Goal: Task Accomplishment & Management: Use online tool/utility

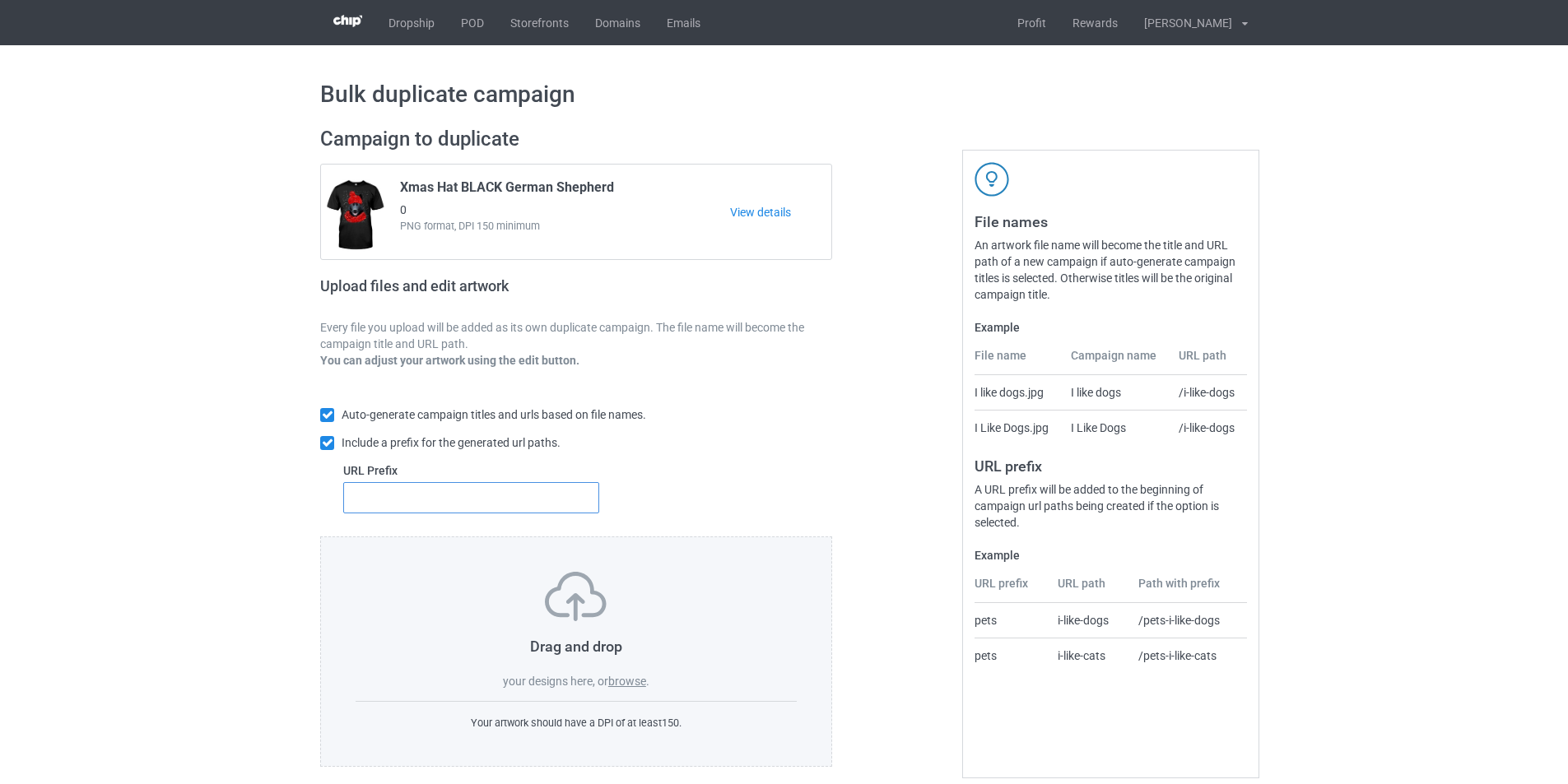
click at [437, 504] on input "text" at bounding box center [470, 497] width 256 height 31
type input "dmt-"
type input "dt-"
click at [638, 683] on label "browse" at bounding box center [627, 681] width 38 height 13
click at [0, 0] on input "browse" at bounding box center [0, 0] width 0 height 0
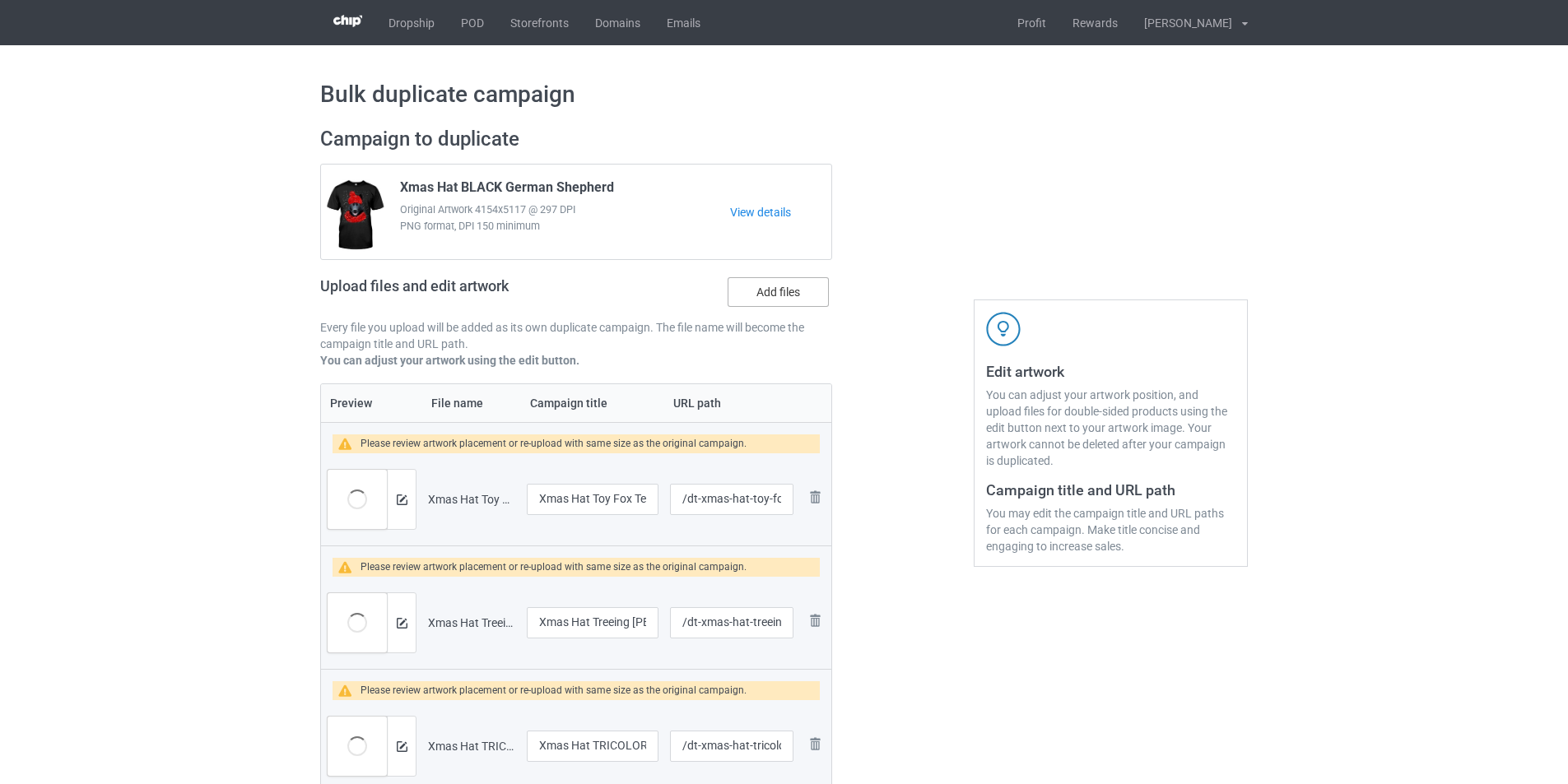
click at [779, 301] on label "Add files" at bounding box center [778, 291] width 101 height 29
click at [0, 0] on input "Add files" at bounding box center [0, 0] width 0 height 0
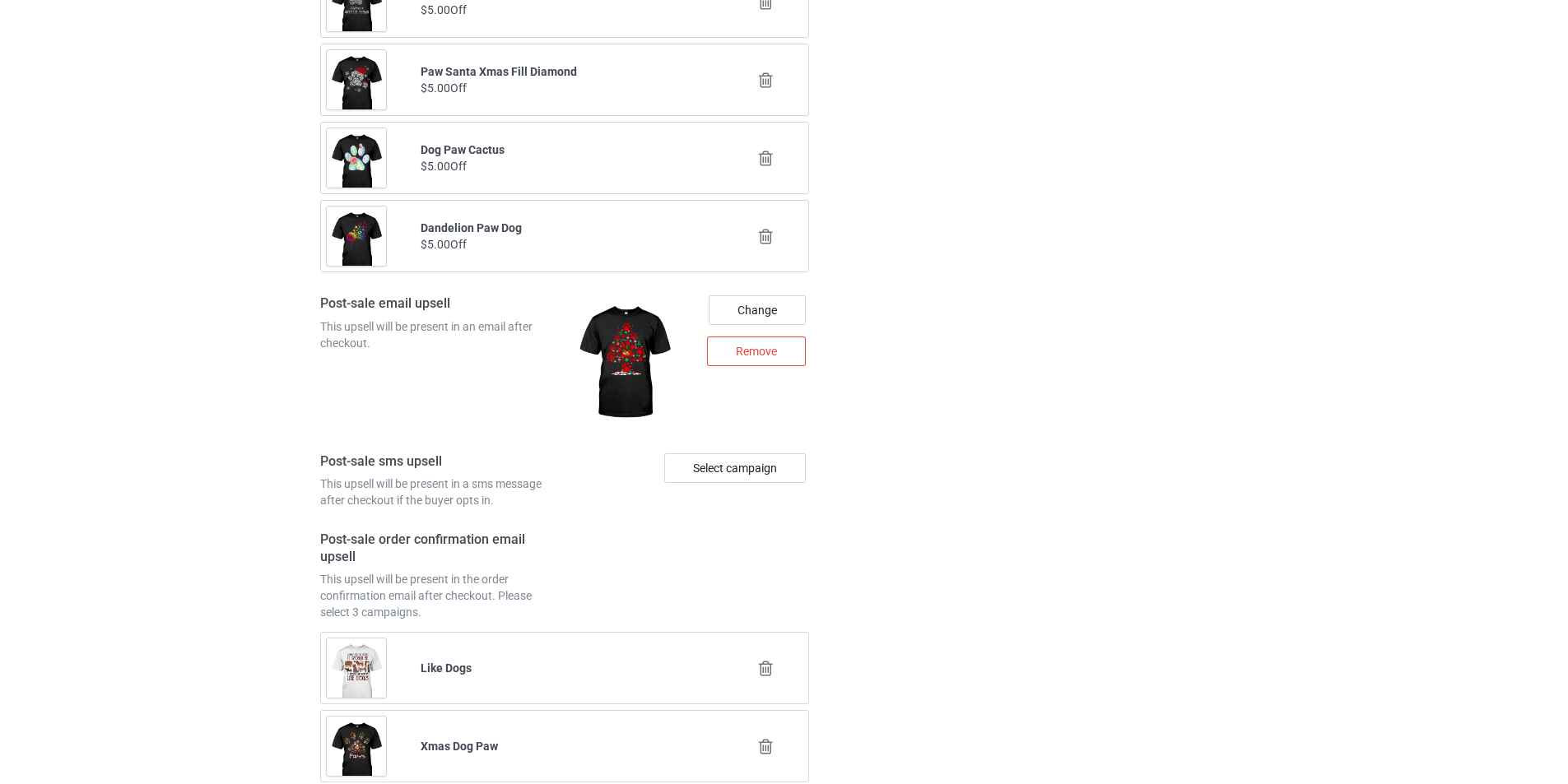
scroll to position [6045, 0]
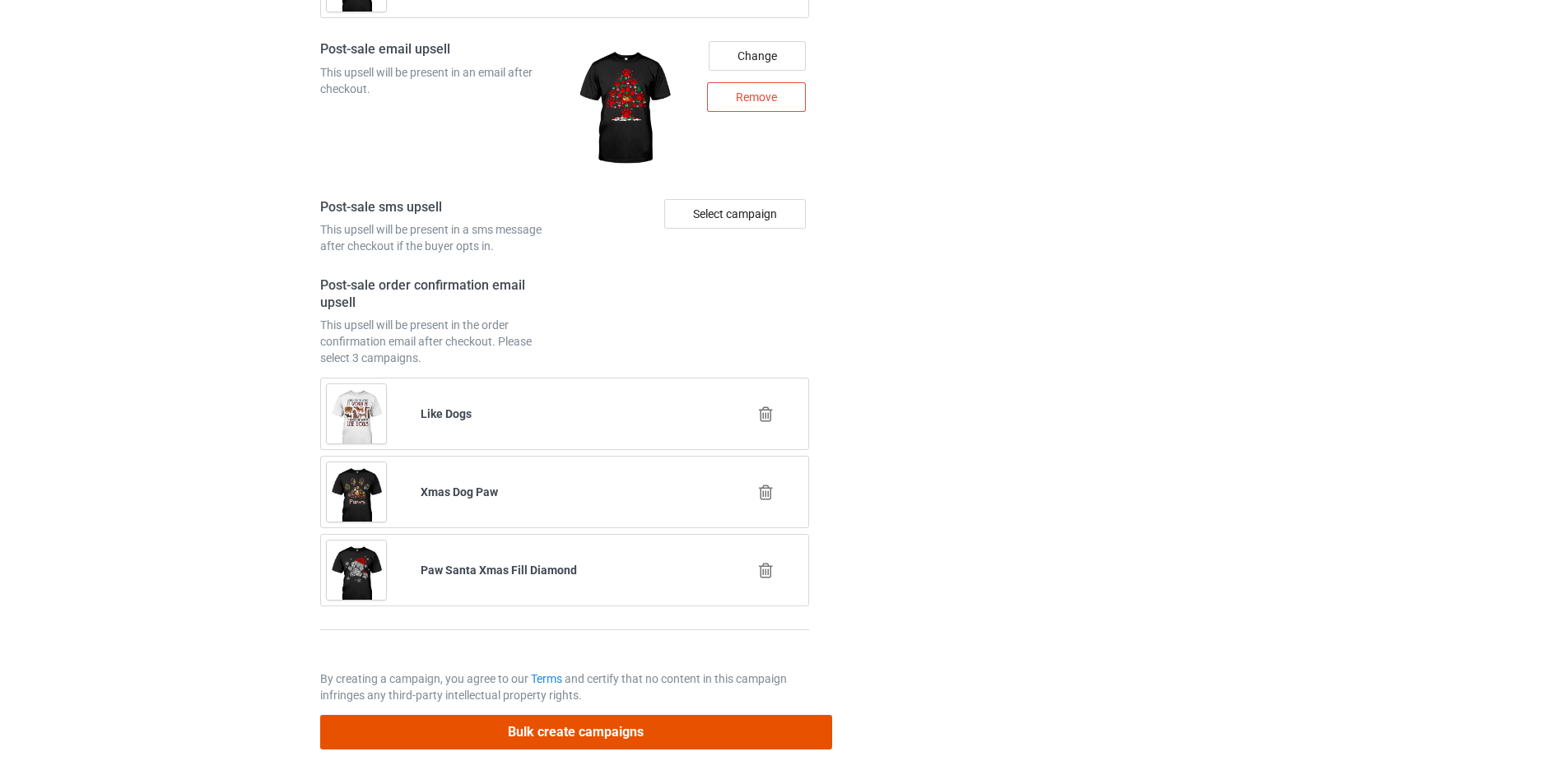
click at [723, 734] on button "Bulk create campaigns" at bounding box center [576, 731] width 512 height 34
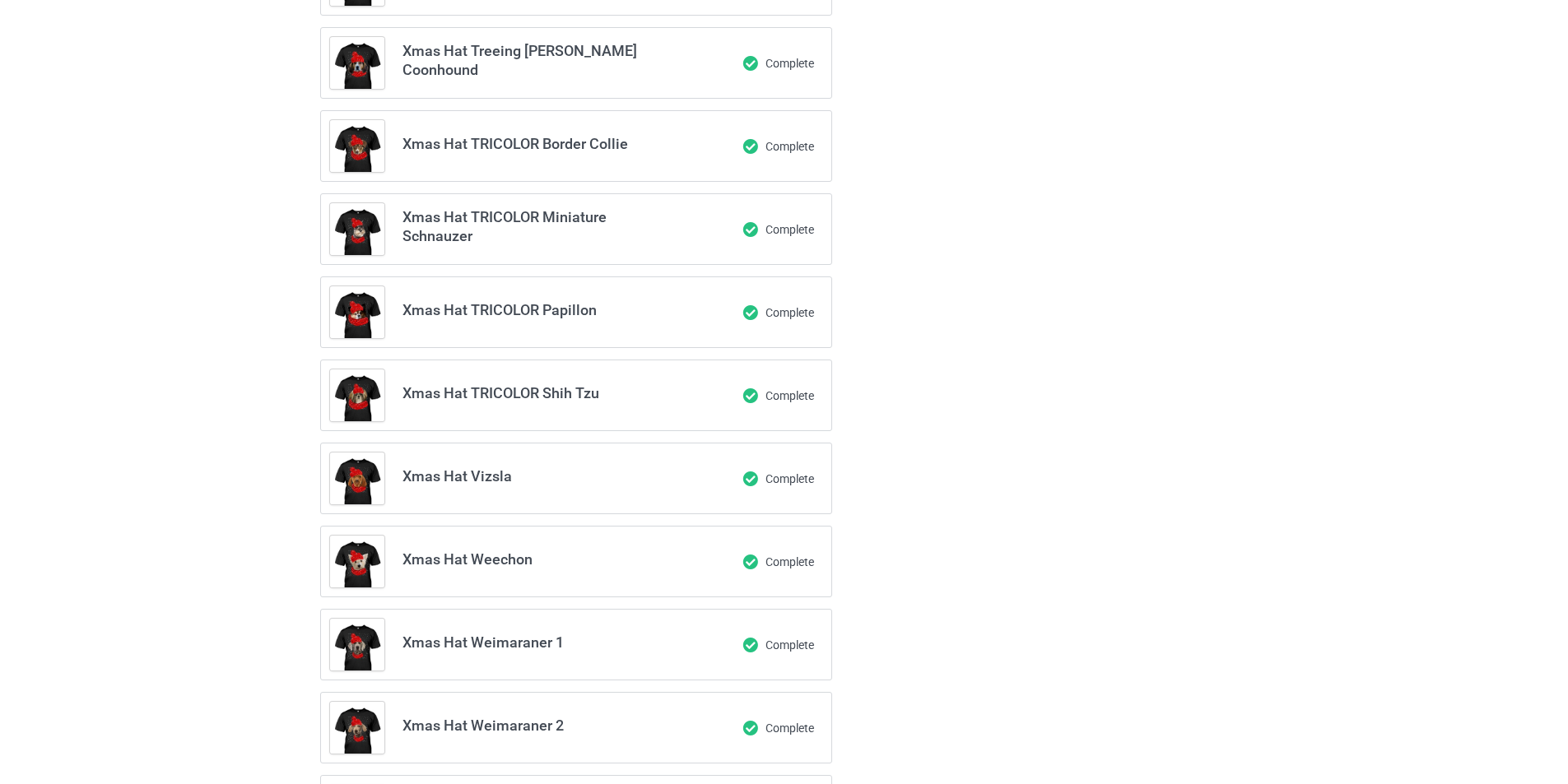
scroll to position [0, 0]
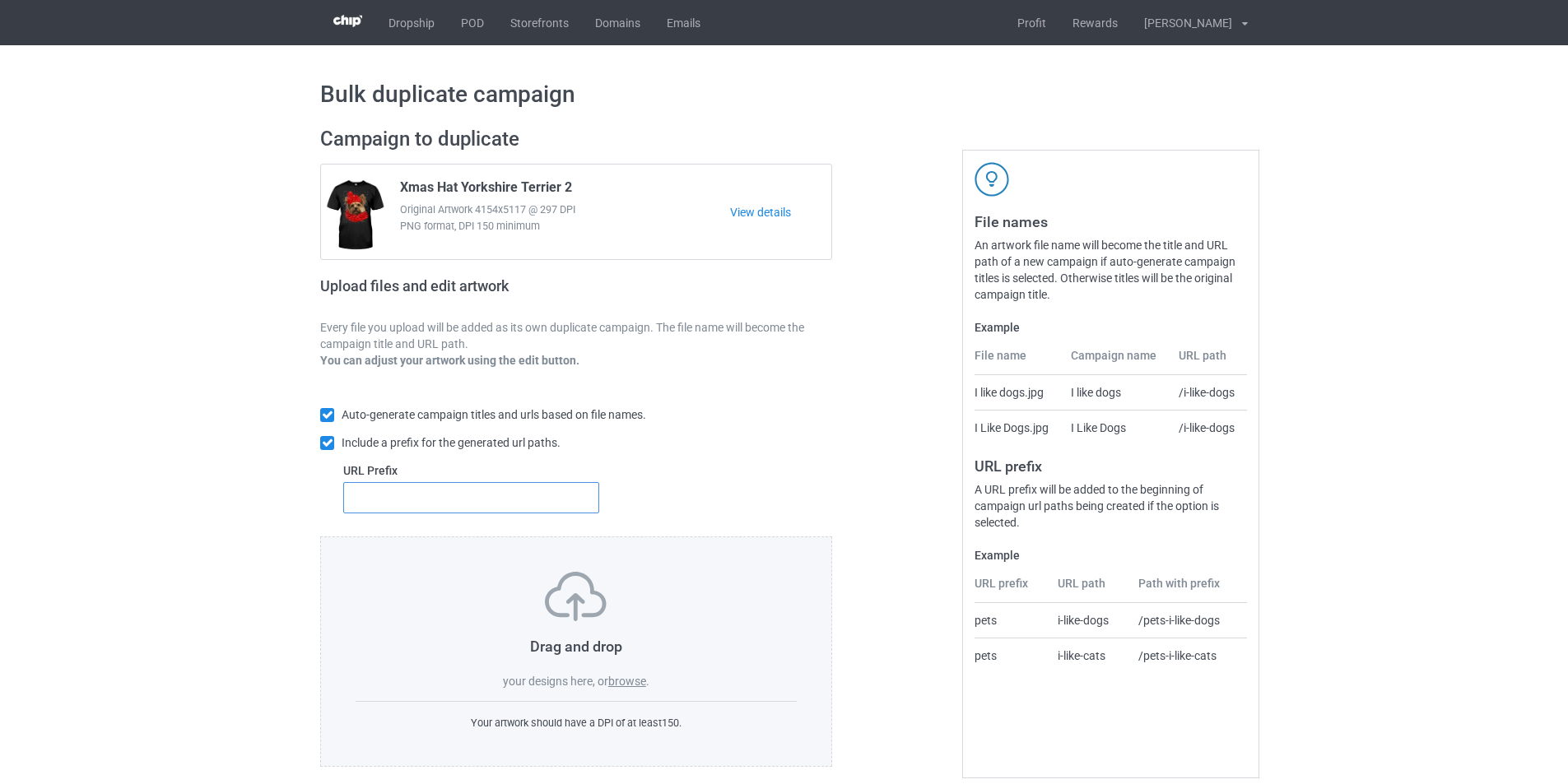
click at [556, 511] on input "text" at bounding box center [470, 497] width 256 height 31
type input "dt-"
click at [624, 674] on label "browse" at bounding box center [627, 681] width 38 height 13
click at [0, 0] on input "browse" at bounding box center [0, 0] width 0 height 0
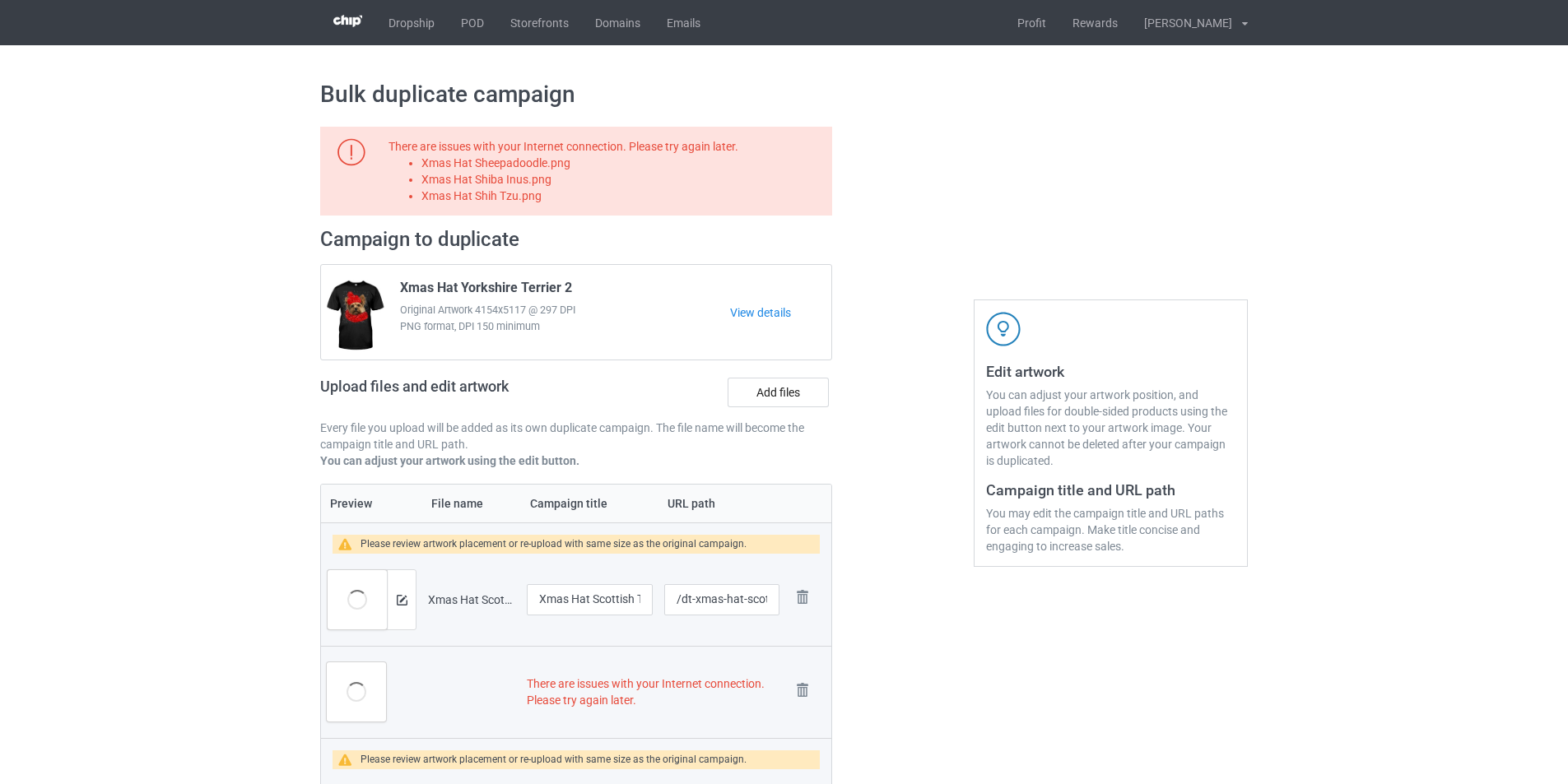
click at [506, 172] on li "Xmas Hat Shiba Inus.png" at bounding box center [624, 179] width 405 height 17
click at [516, 165] on li "Xmas Hat Sheepadoodle.png" at bounding box center [624, 163] width 405 height 17
copy li "Xmas Hat Sheepadoodle.png"
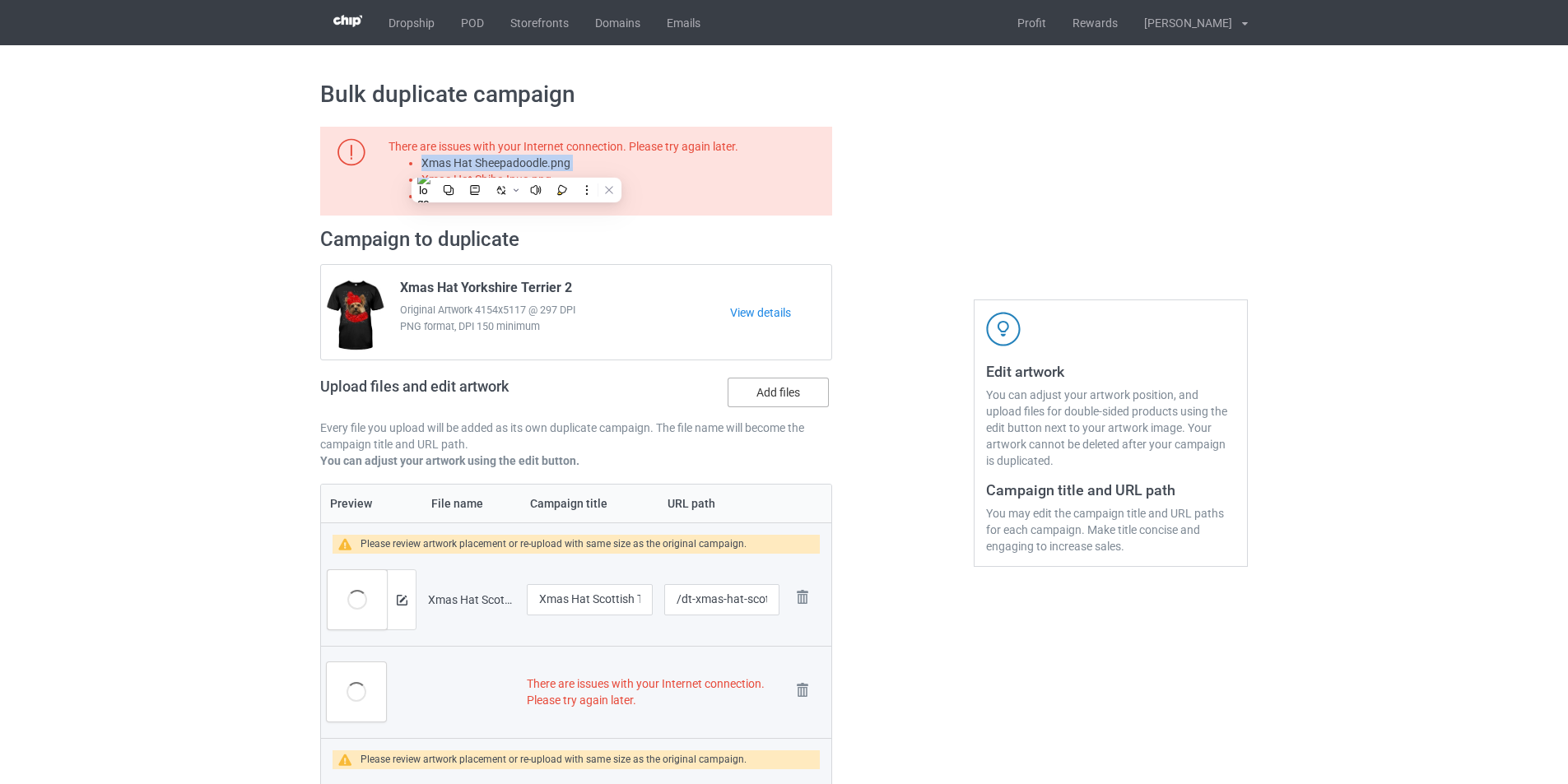
click at [784, 386] on label "Add files" at bounding box center [778, 392] width 101 height 29
click at [0, 0] on input "Add files" at bounding box center [0, 0] width 0 height 0
click at [520, 184] on li "Xmas Hat Shiba Inus.png" at bounding box center [624, 179] width 405 height 17
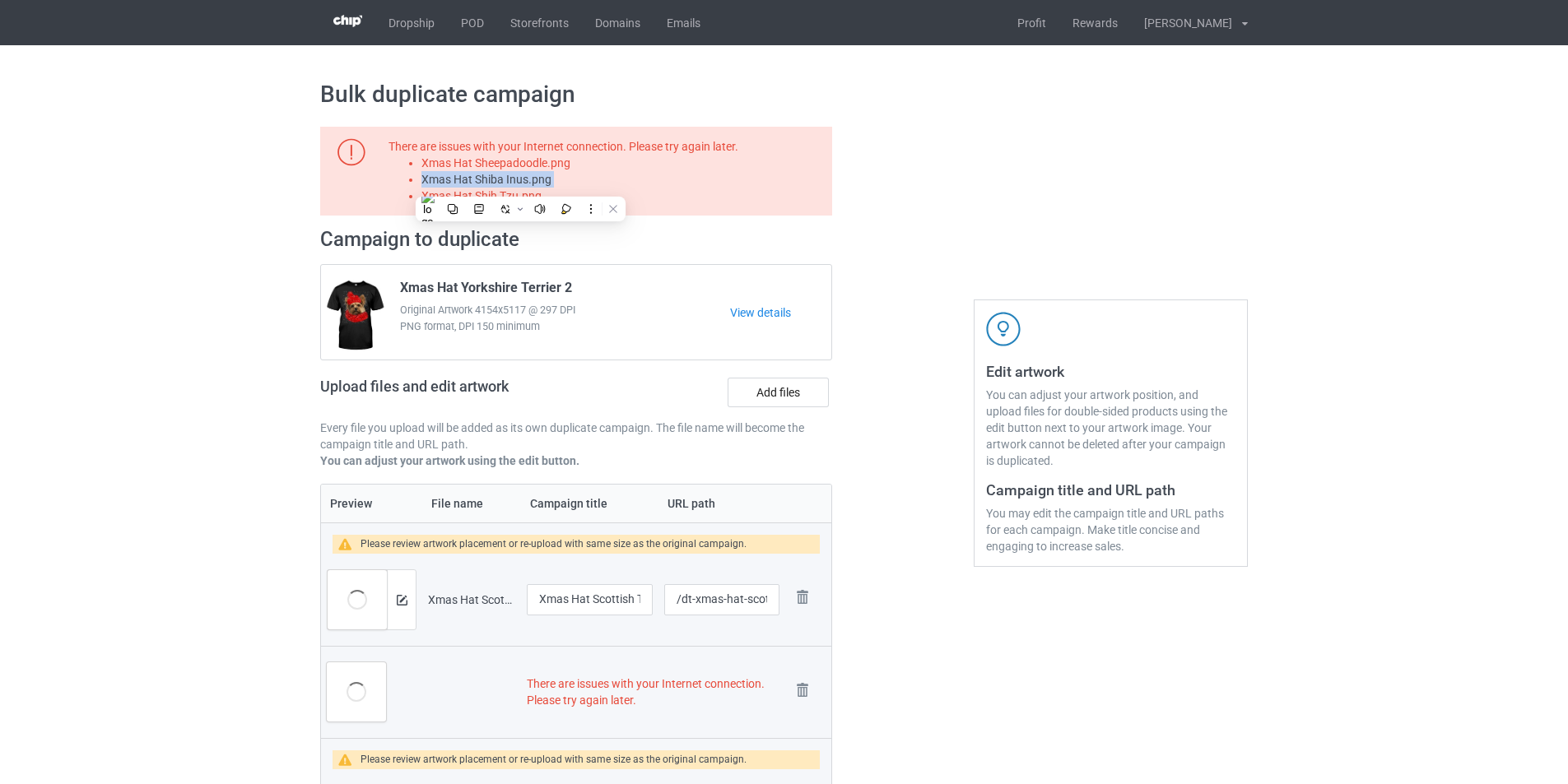
copy li "Xmas Hat Shiba Inus.png"
click at [784, 398] on label "Add files" at bounding box center [778, 392] width 101 height 29
click at [0, 0] on input "Add files" at bounding box center [0, 0] width 0 height 0
click at [505, 199] on li "Xmas Hat Shih Tzu.png" at bounding box center [624, 196] width 405 height 17
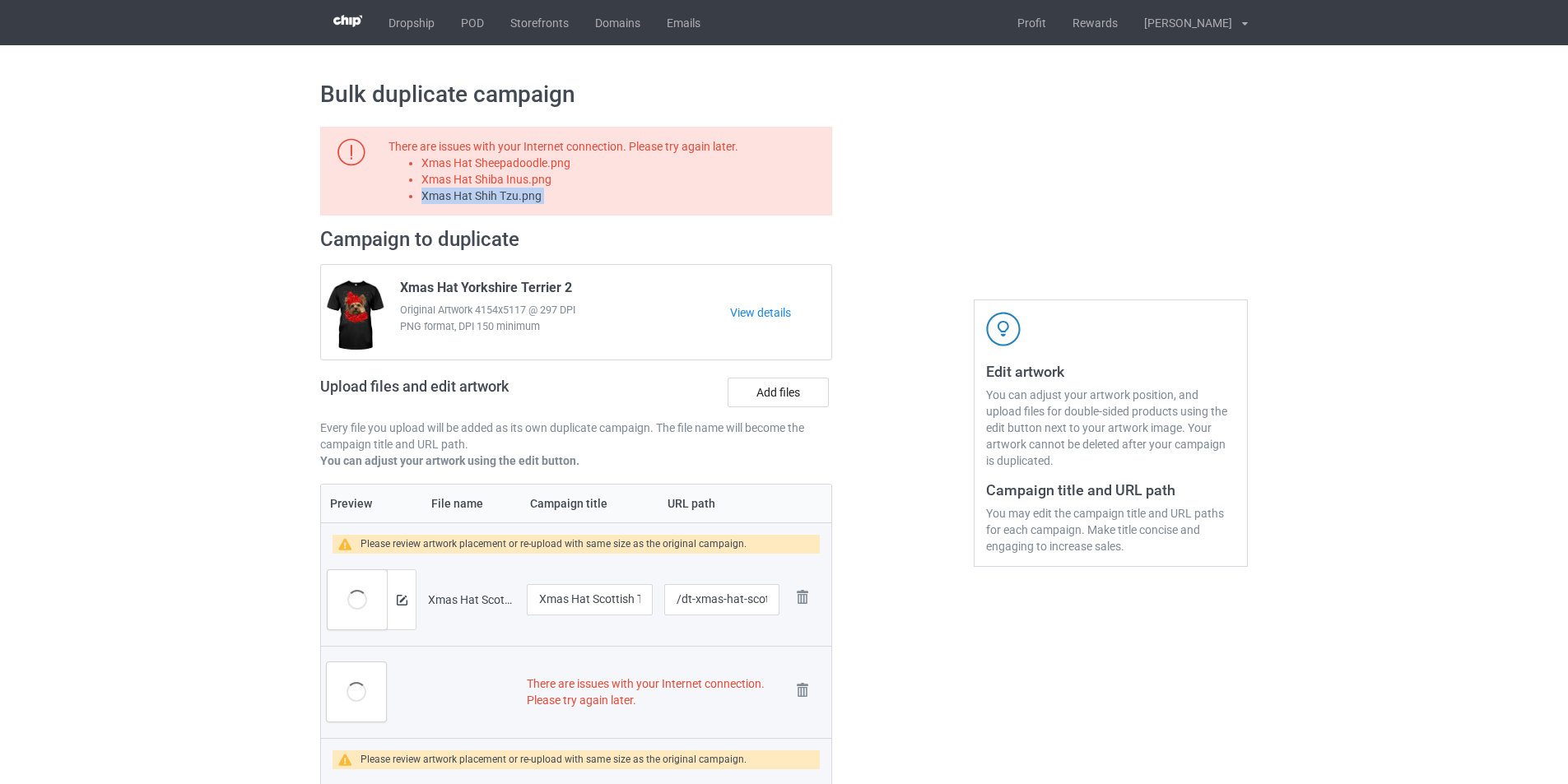
click at [505, 199] on li "Xmas Hat Shih Tzu.png" at bounding box center [624, 196] width 405 height 17
copy li "Xmas Hat Shih Tzu.png"
click at [776, 390] on label "Add files" at bounding box center [778, 392] width 101 height 29
click at [0, 0] on input "Add files" at bounding box center [0, 0] width 0 height 0
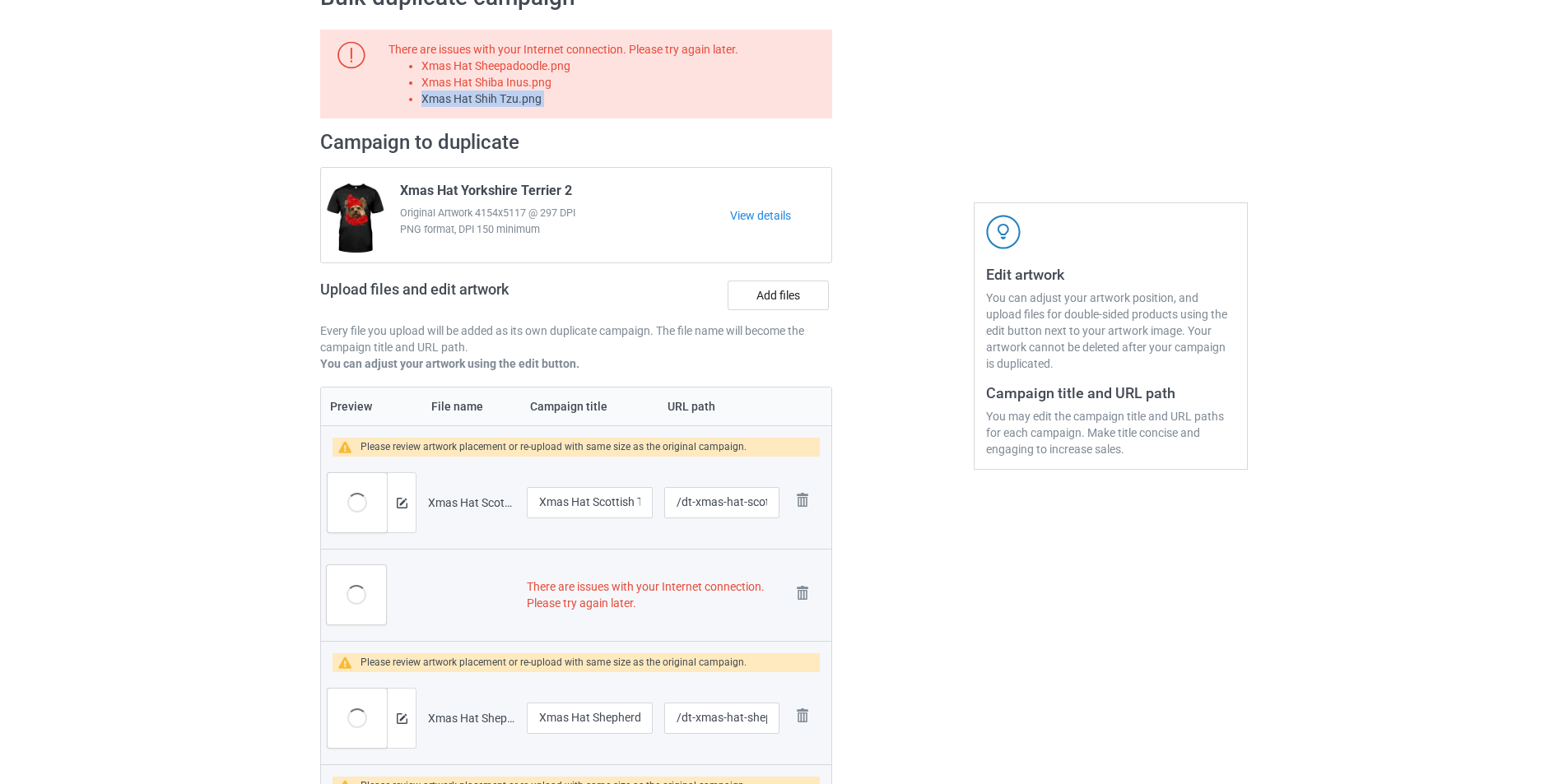
scroll to position [247, 0]
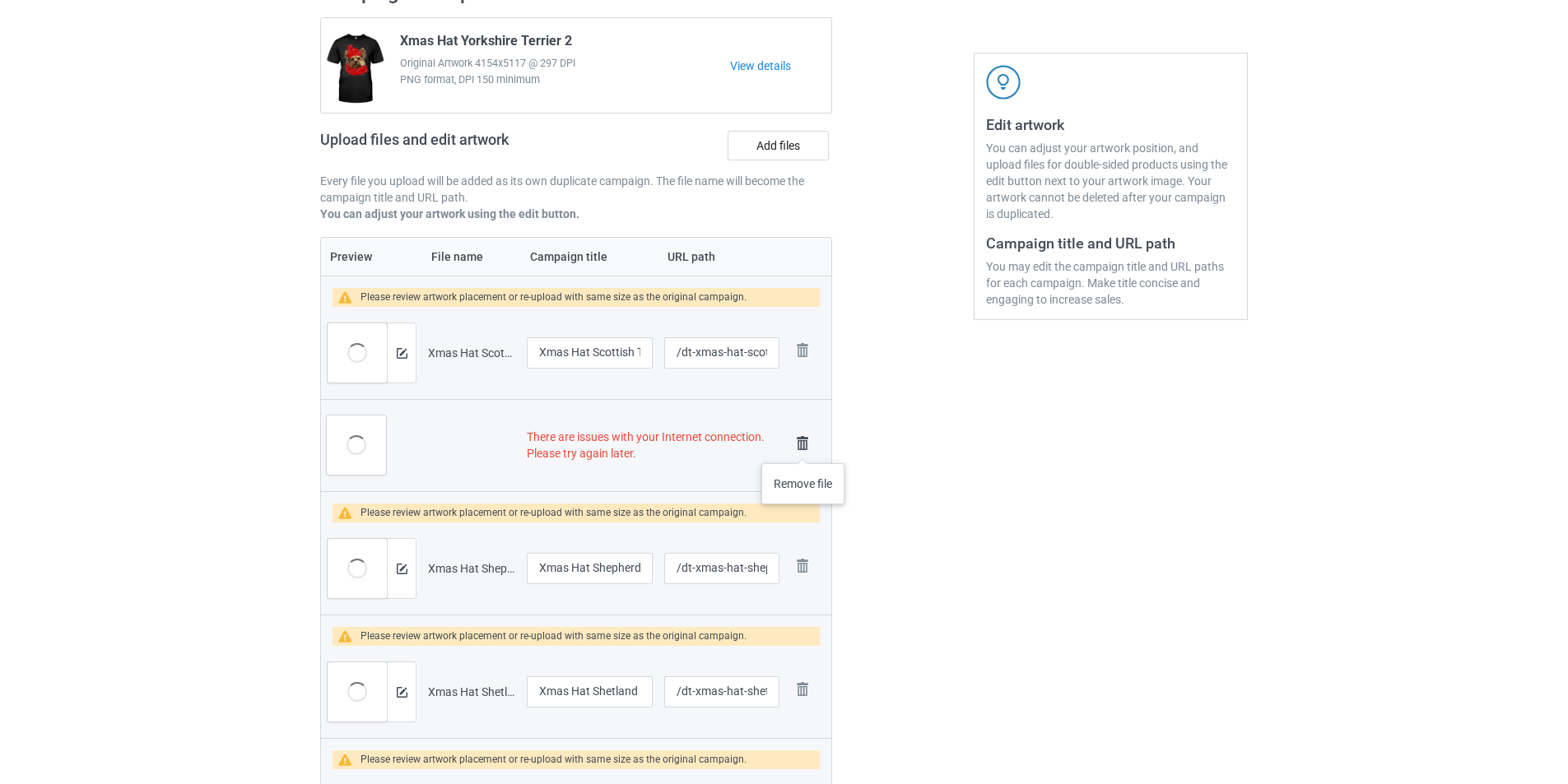
click at [803, 446] on img at bounding box center [802, 443] width 23 height 23
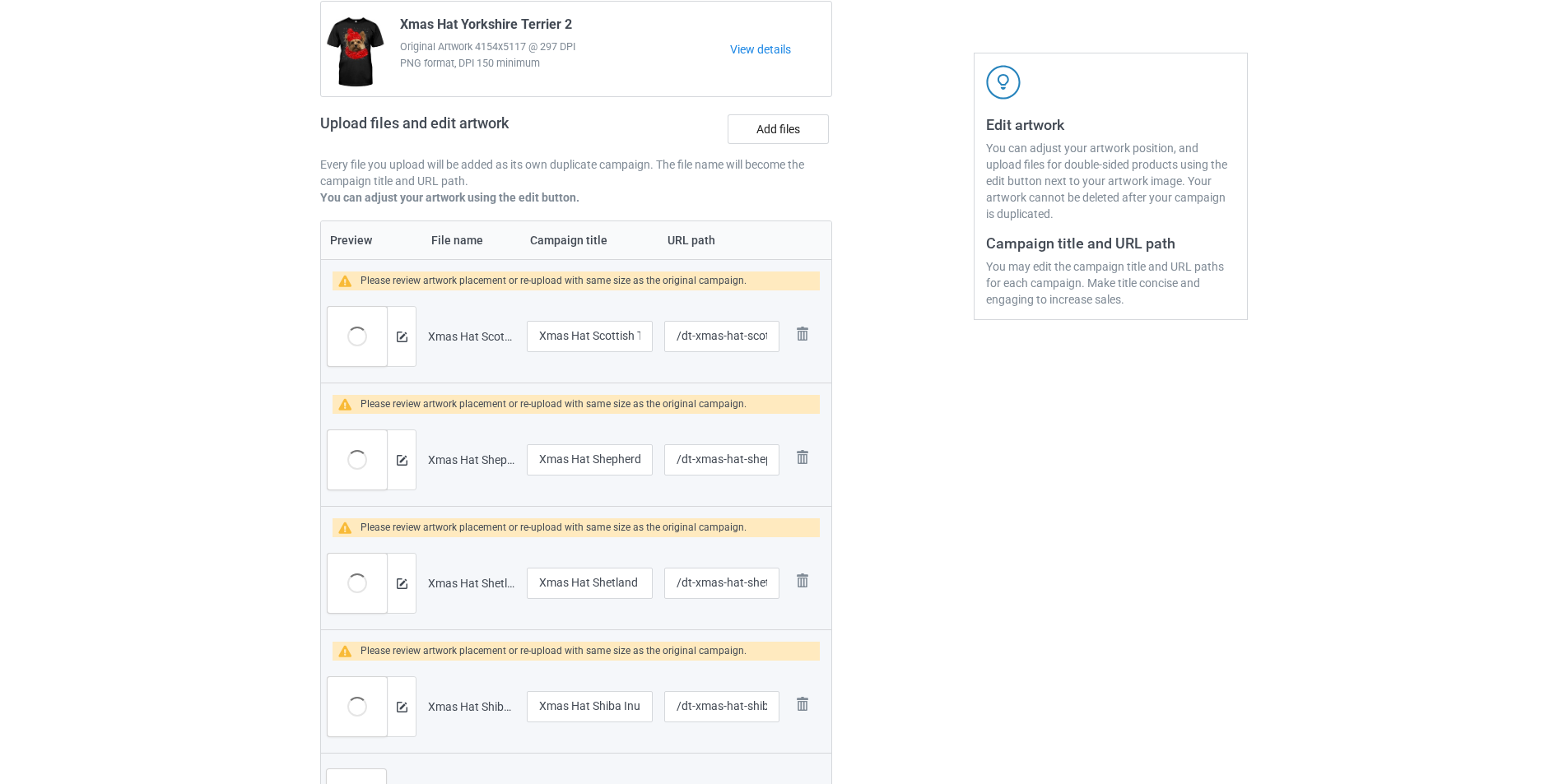
scroll to position [806, 0]
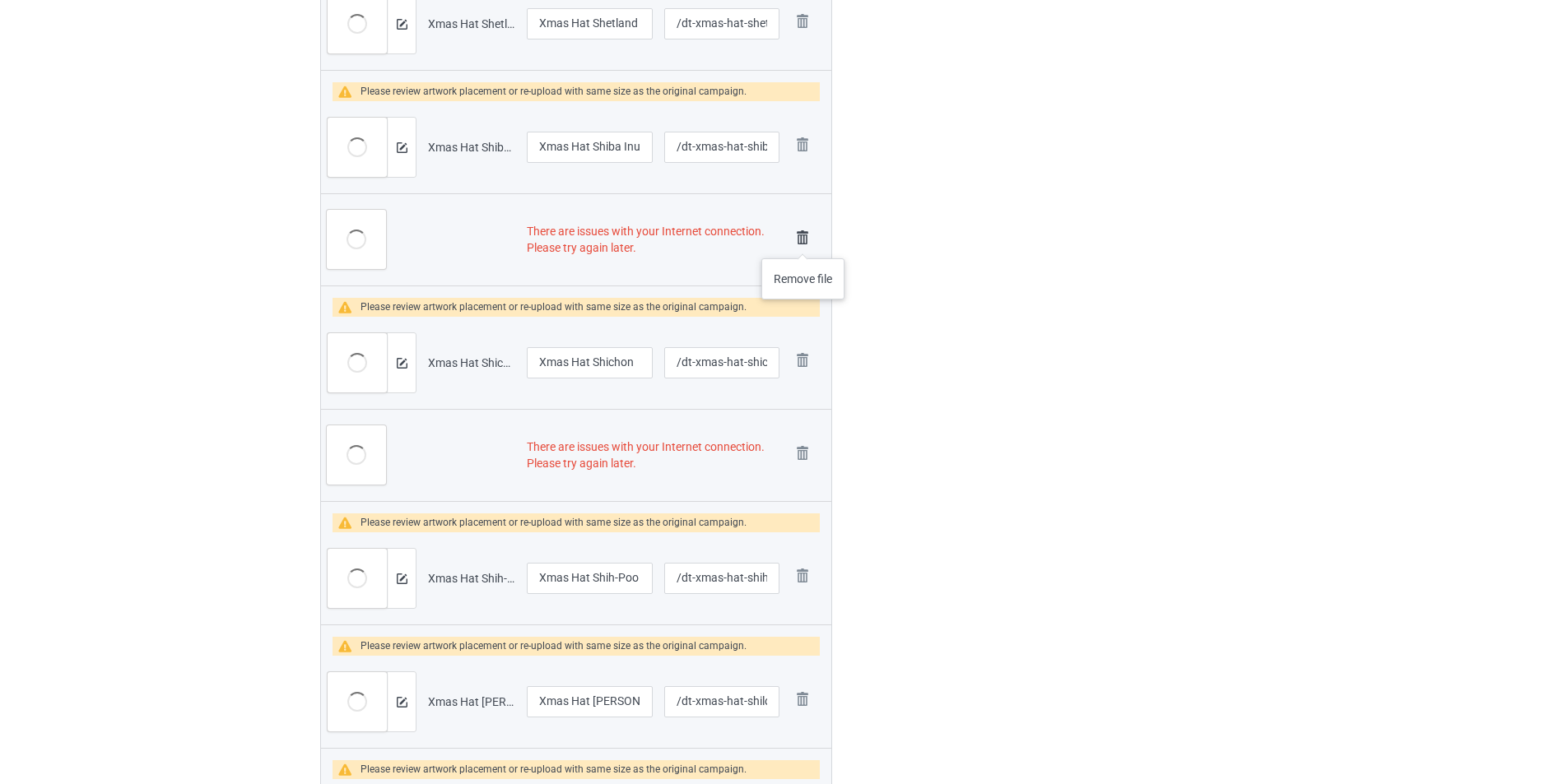
click at [800, 239] on img at bounding box center [802, 237] width 23 height 23
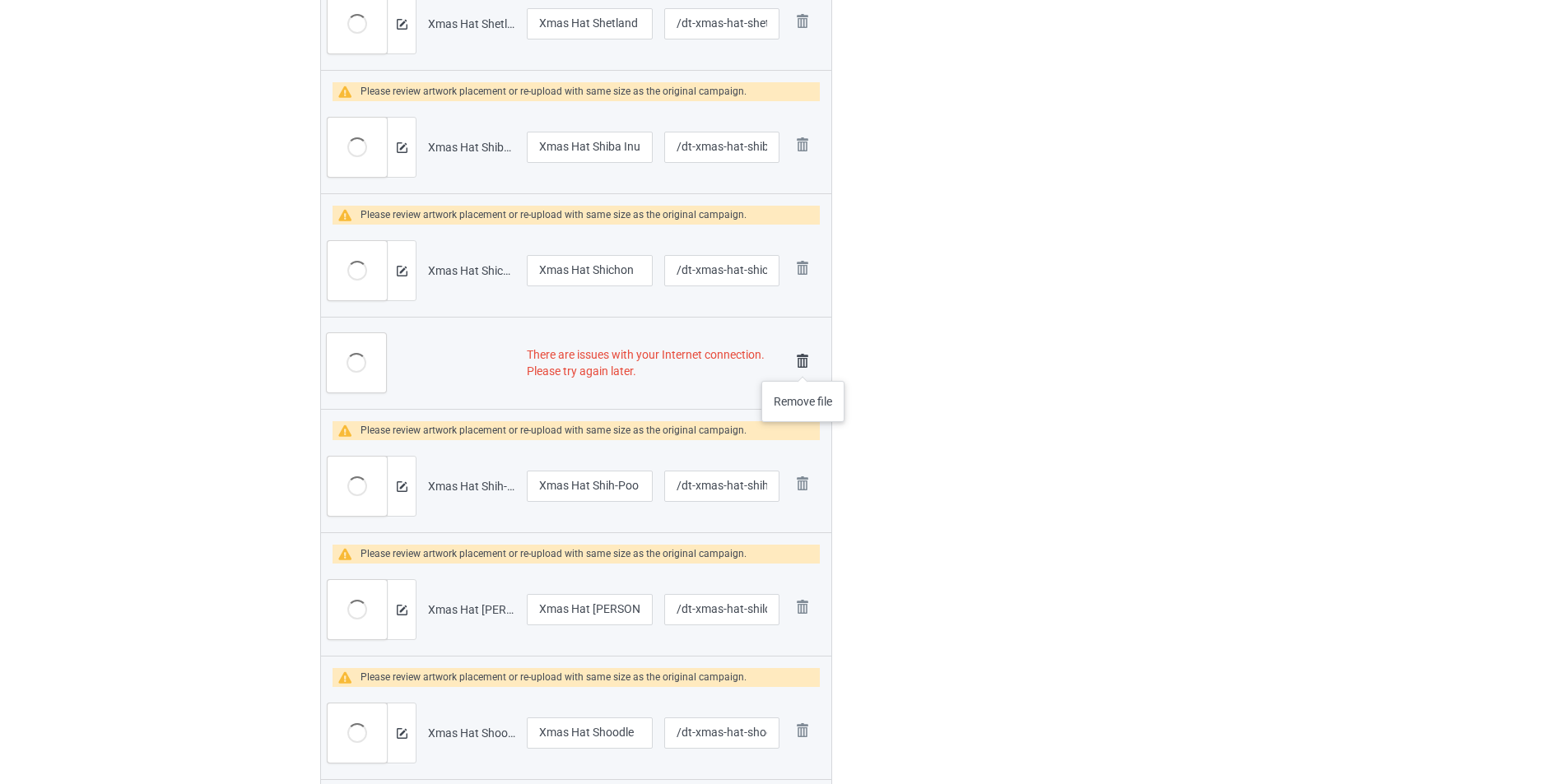
click at [803, 364] on img at bounding box center [802, 360] width 23 height 23
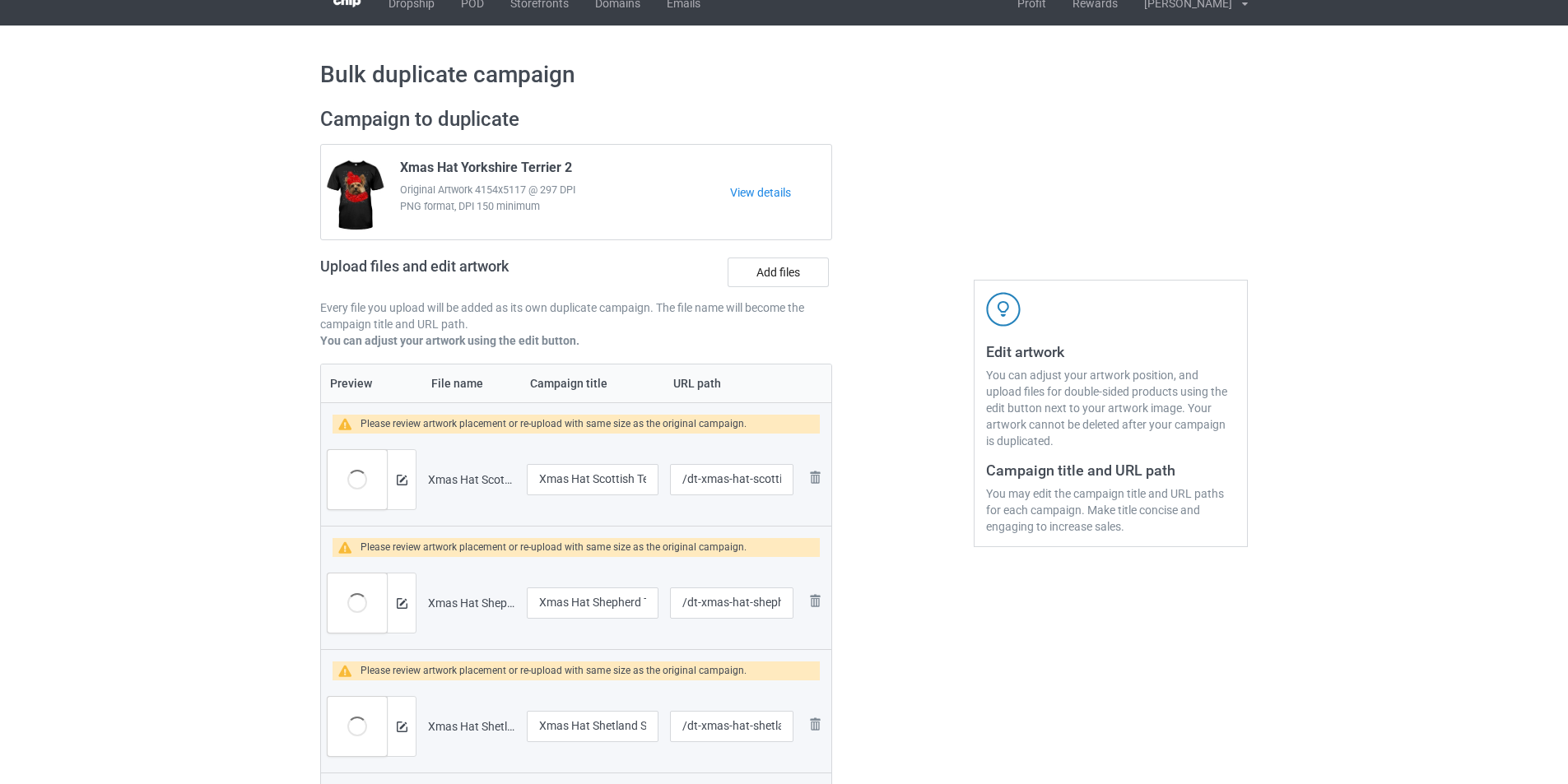
scroll to position [0, 0]
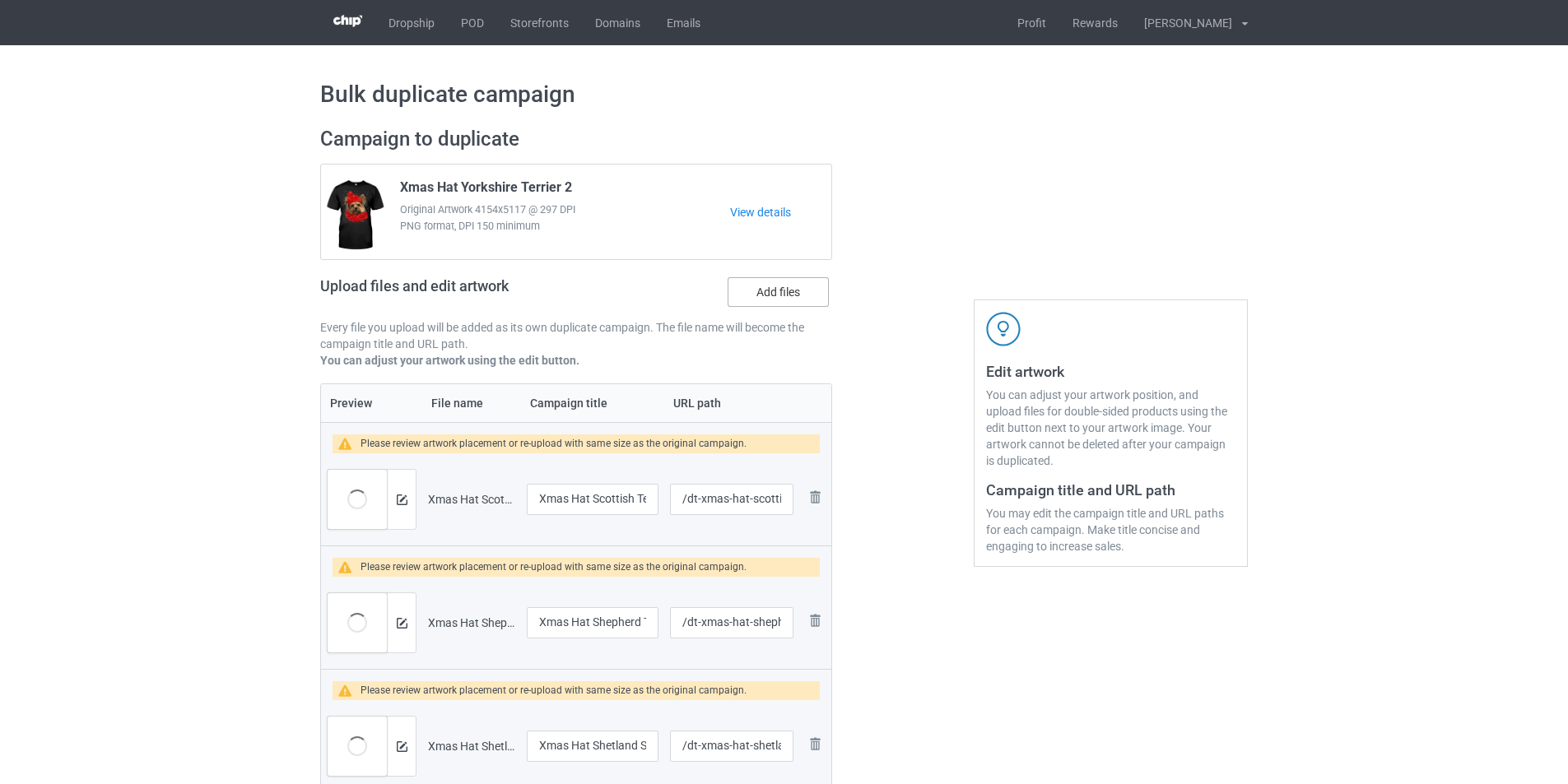
click at [800, 289] on label "Add files" at bounding box center [778, 291] width 101 height 29
click at [0, 0] on input "Add files" at bounding box center [0, 0] width 0 height 0
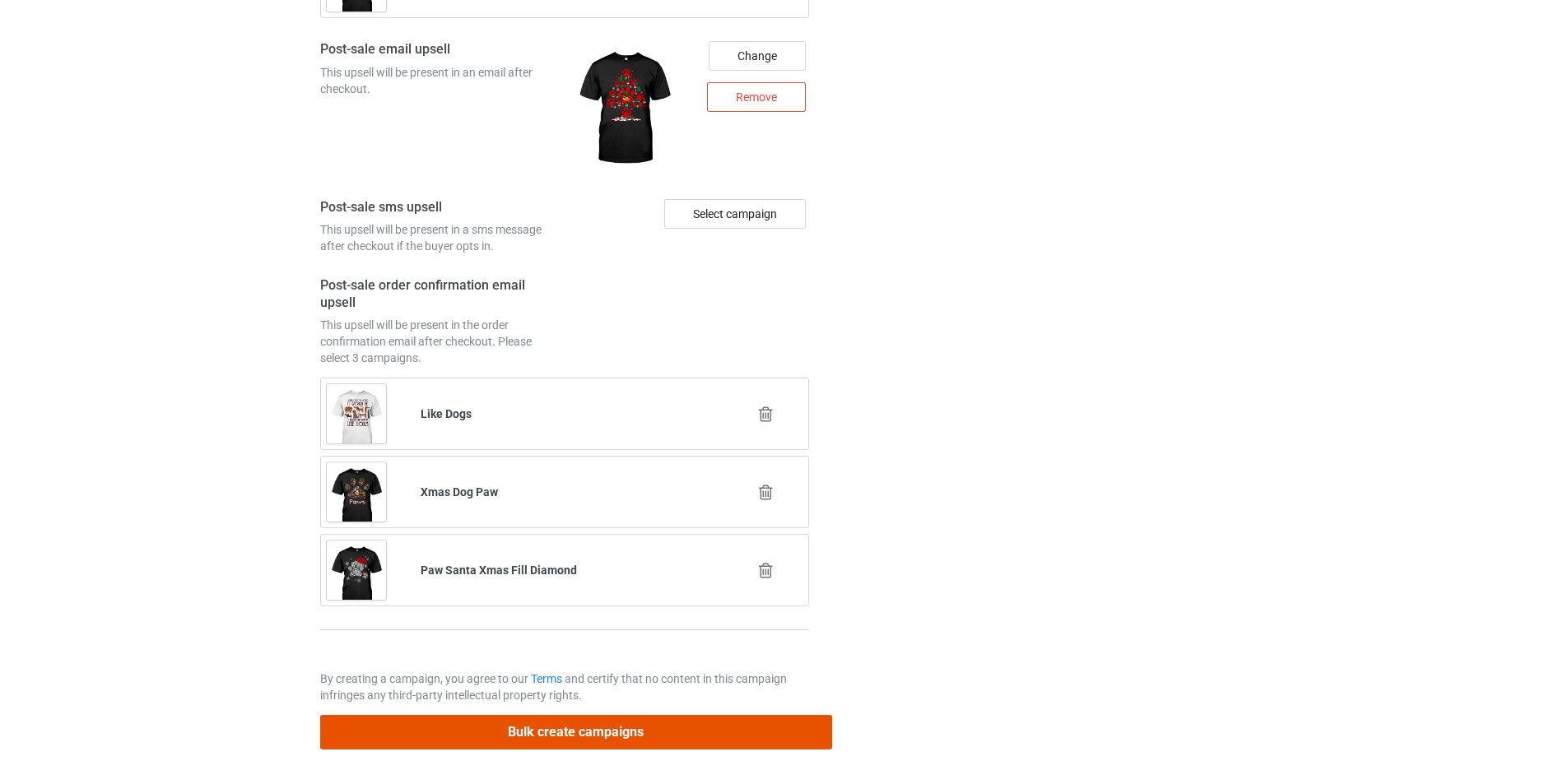
click at [686, 735] on button "Bulk create campaigns" at bounding box center [576, 731] width 512 height 34
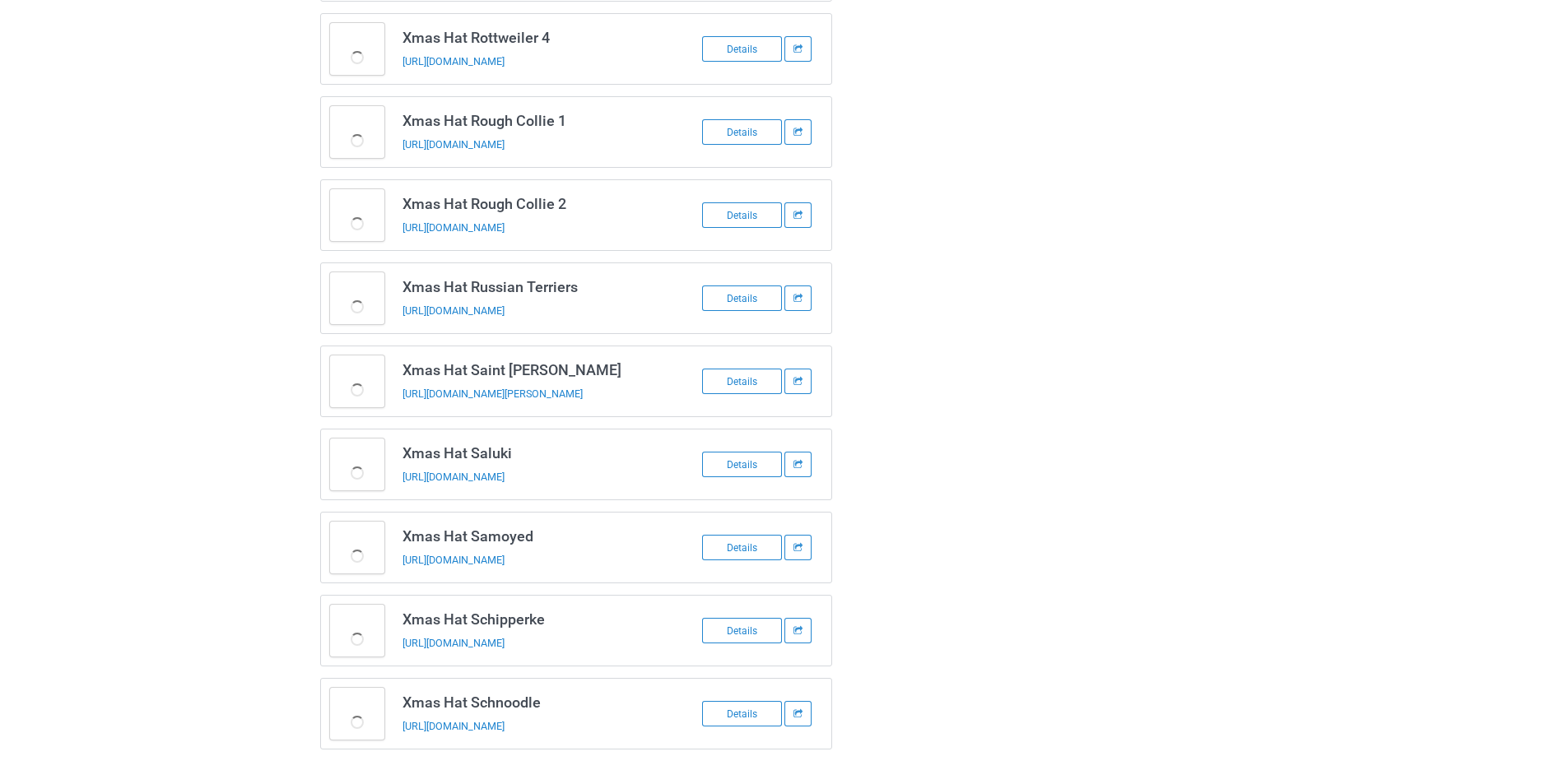
scroll to position [2033, 0]
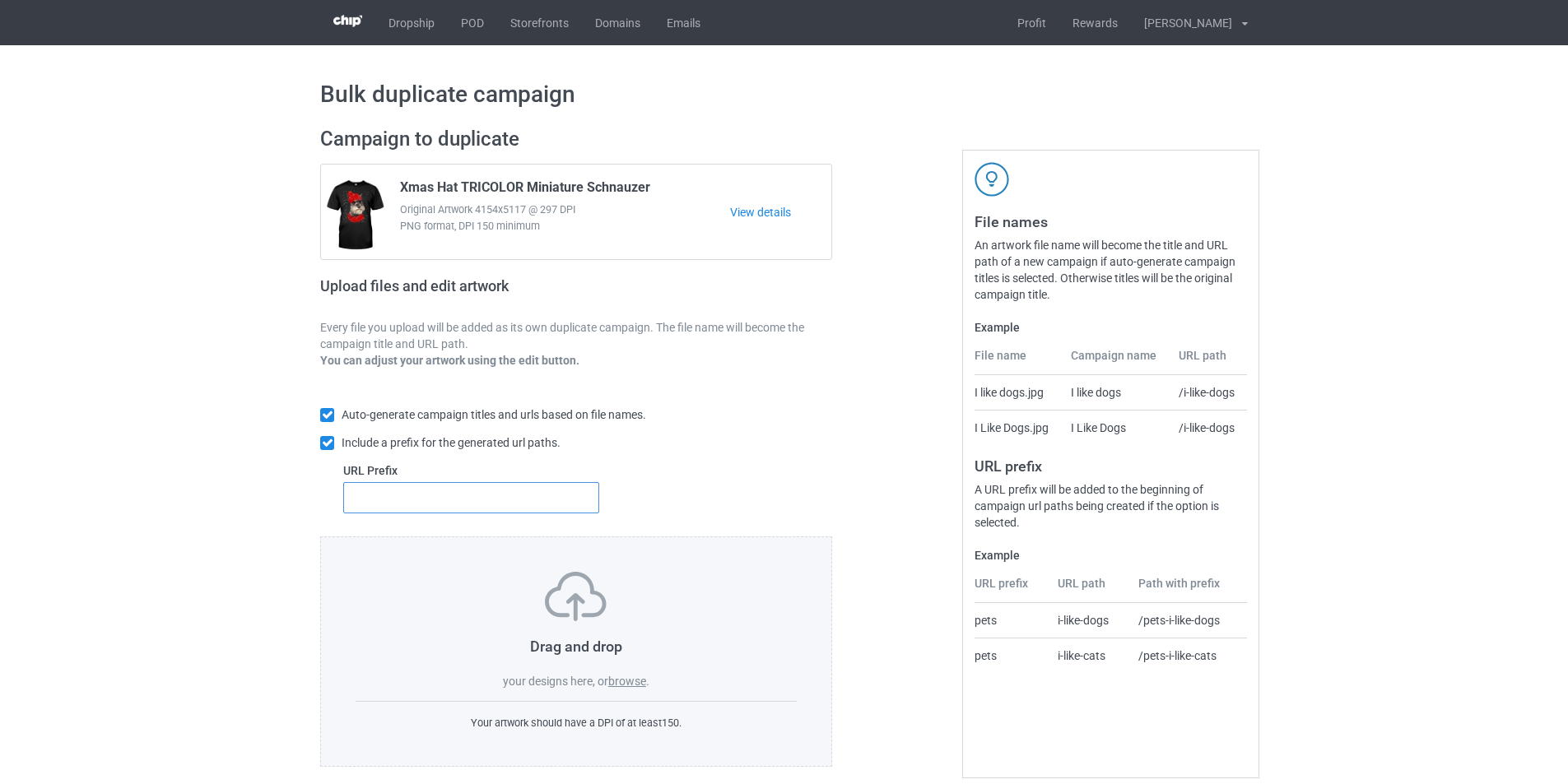
click at [515, 493] on input "text" at bounding box center [470, 497] width 256 height 31
type input "dt-"
click at [643, 681] on label "browse" at bounding box center [627, 681] width 38 height 13
click at [0, 0] on input "browse" at bounding box center [0, 0] width 0 height 0
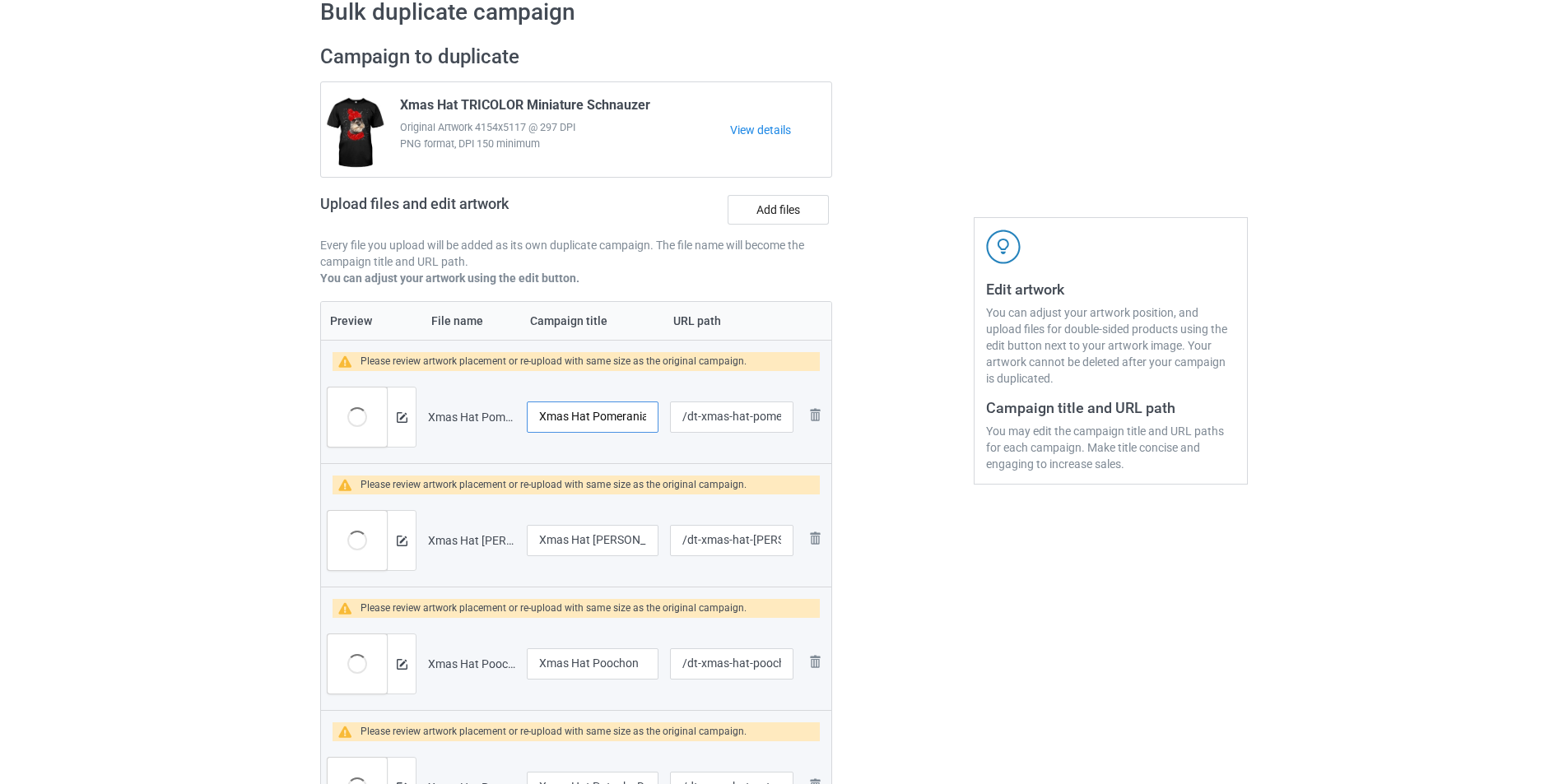
scroll to position [0, 18]
drag, startPoint x: 614, startPoint y: 410, endPoint x: 690, endPoint y: 413, distance: 76.1
click at [686, 413] on tr "Preview and edit artwork Xmas Hat Pomeranian 2.png Xmas Hat Pomeranian 2 /dt-xm…" at bounding box center [576, 417] width 510 height 92
drag, startPoint x: 782, startPoint y: 214, endPoint x: 794, endPoint y: 206, distance: 14.4
click at [784, 211] on label "Add files" at bounding box center [778, 209] width 101 height 29
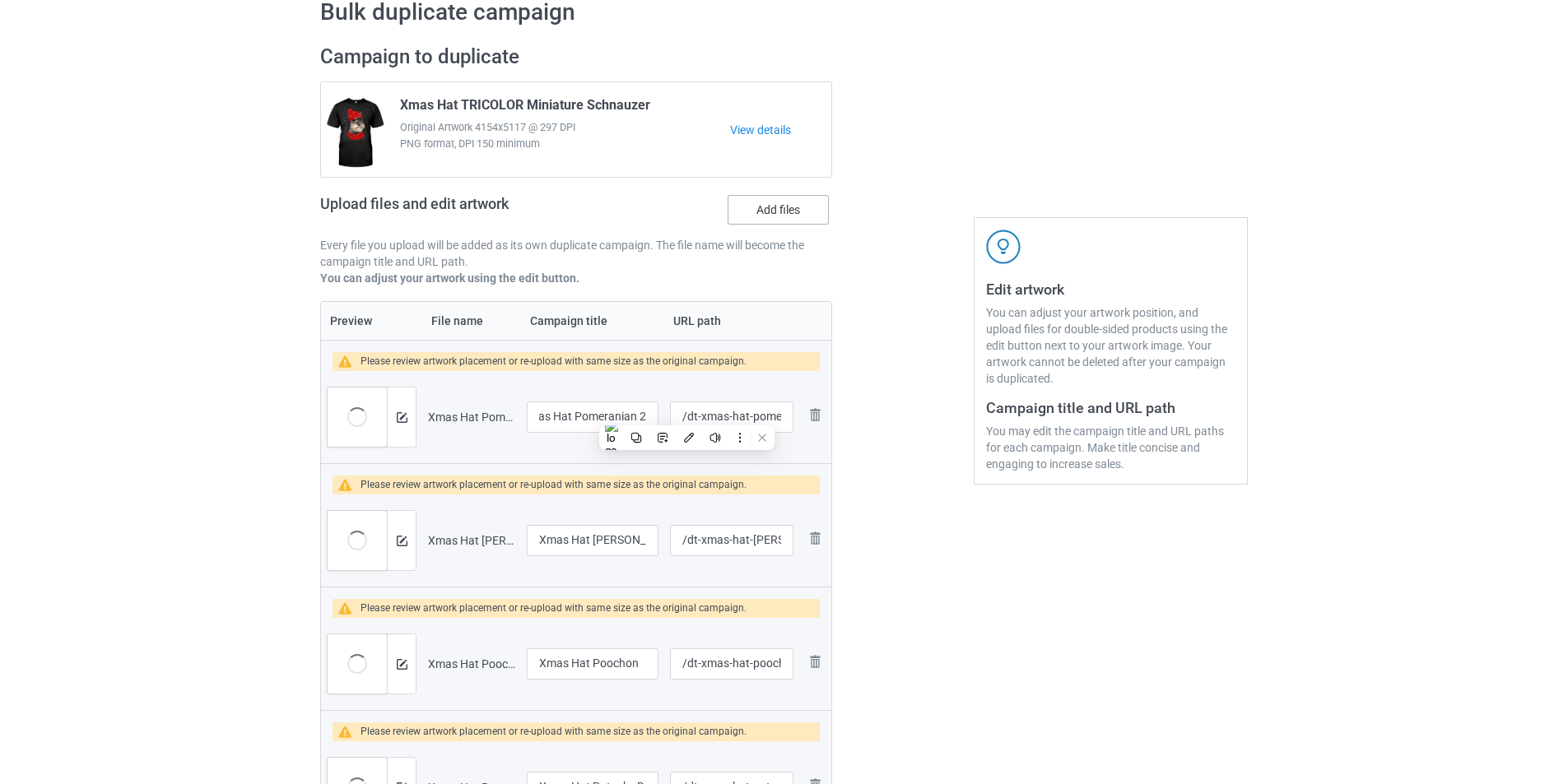
click at [0, 0] on input "Add files" at bounding box center [0, 0] width 0 height 0
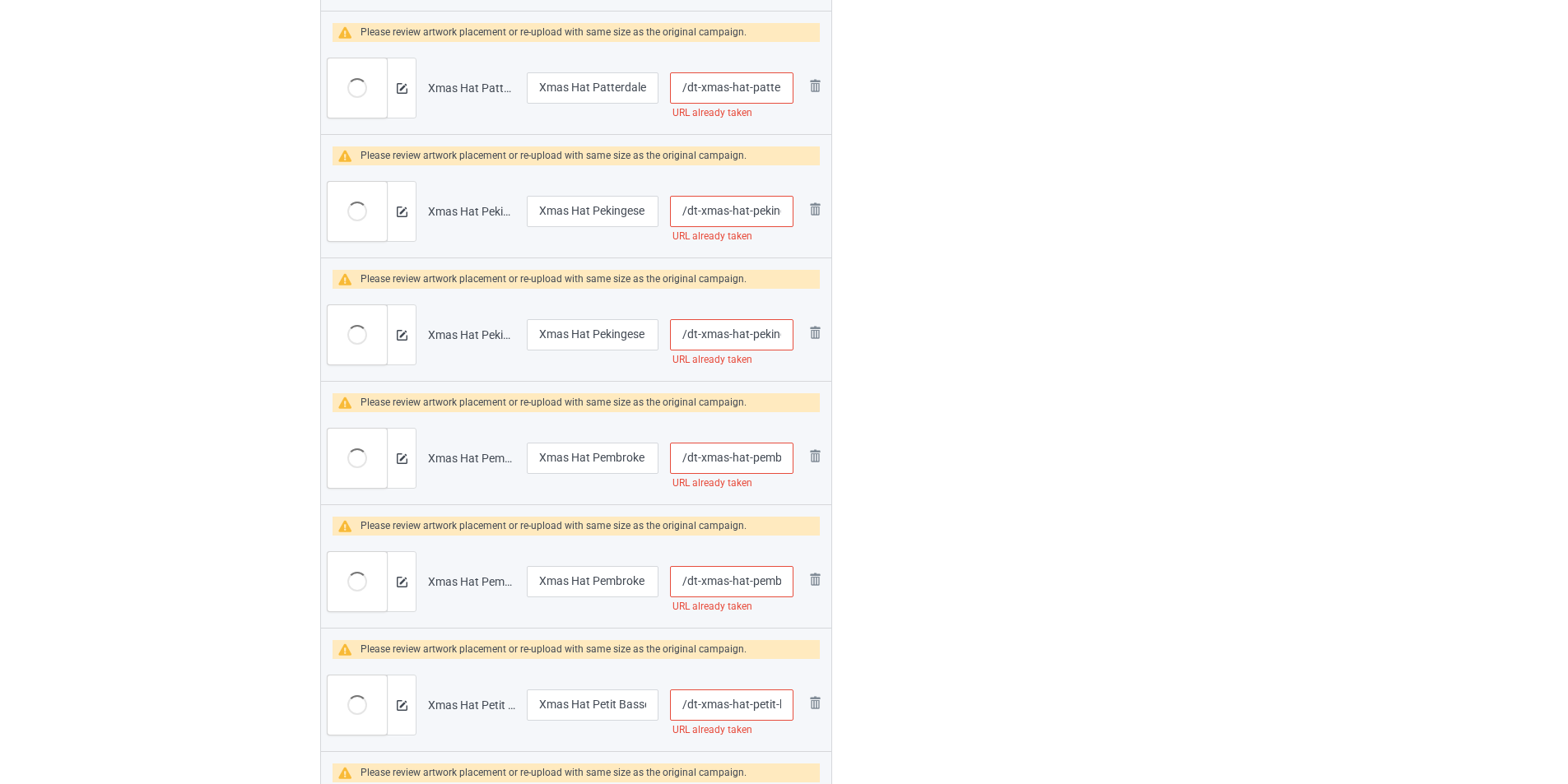
scroll to position [2220, 0]
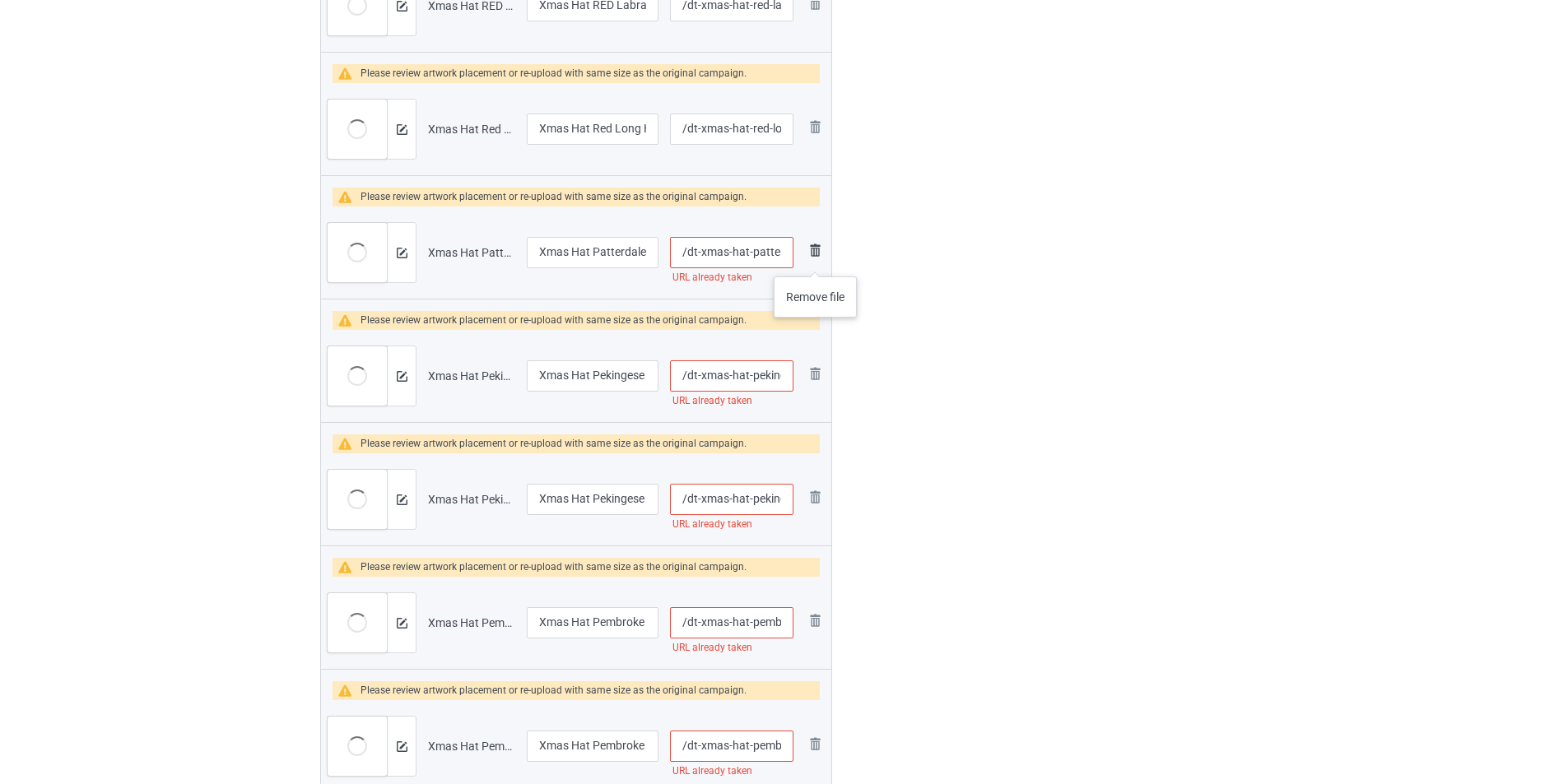
click at [815, 260] on img at bounding box center [815, 250] width 20 height 20
click at [815, 364] on img at bounding box center [815, 374] width 20 height 20
click at [815, 487] on link at bounding box center [815, 498] width 20 height 23
click at [815, 611] on link at bounding box center [815, 622] width 20 height 23
click at [815, 734] on link at bounding box center [815, 745] width 20 height 23
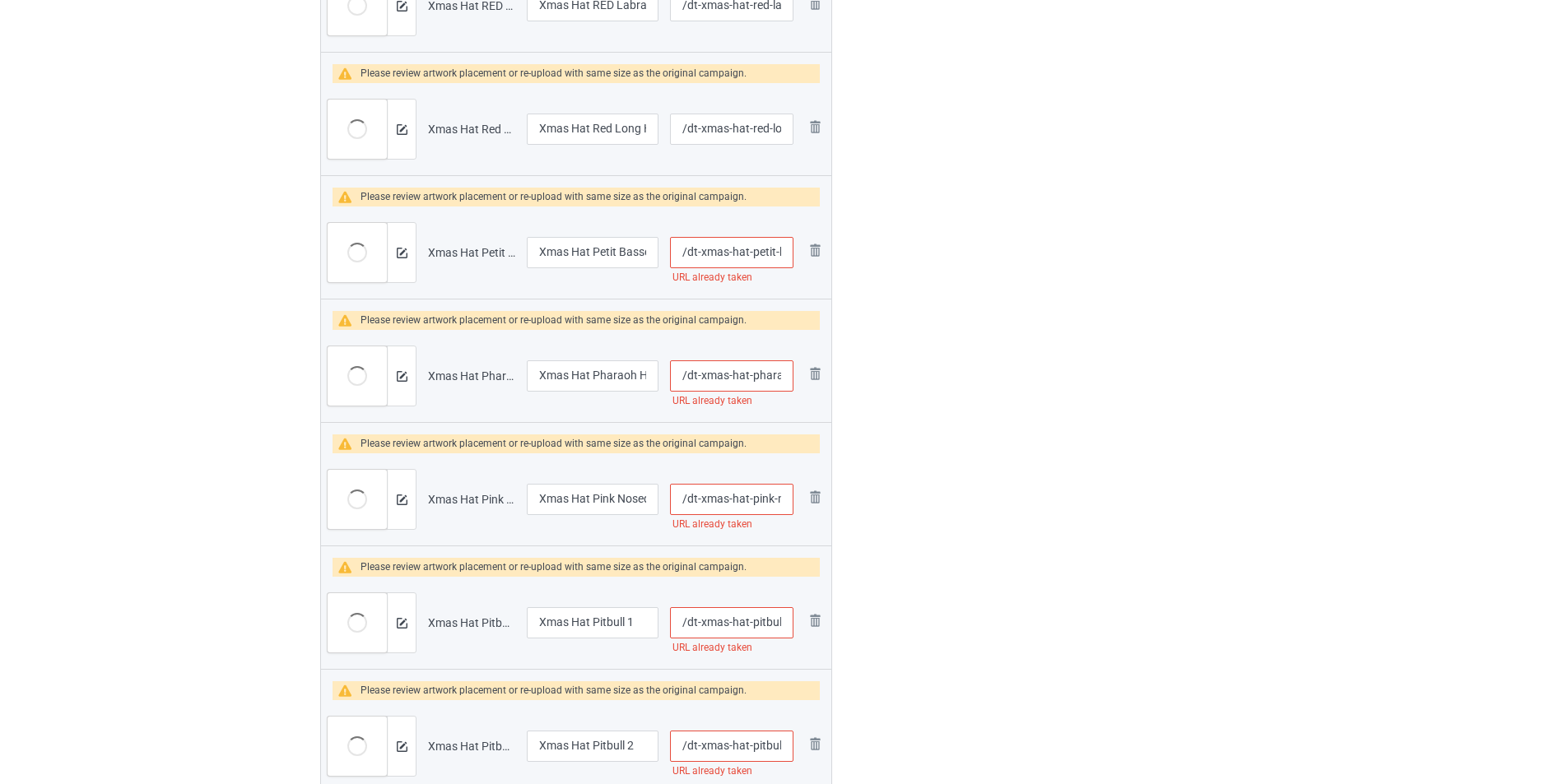
click at [0, 0] on img at bounding box center [0, 0] width 0 height 0
click at [815, 487] on link at bounding box center [815, 498] width 20 height 23
click at [0, 0] on img at bounding box center [0, 0] width 0 height 0
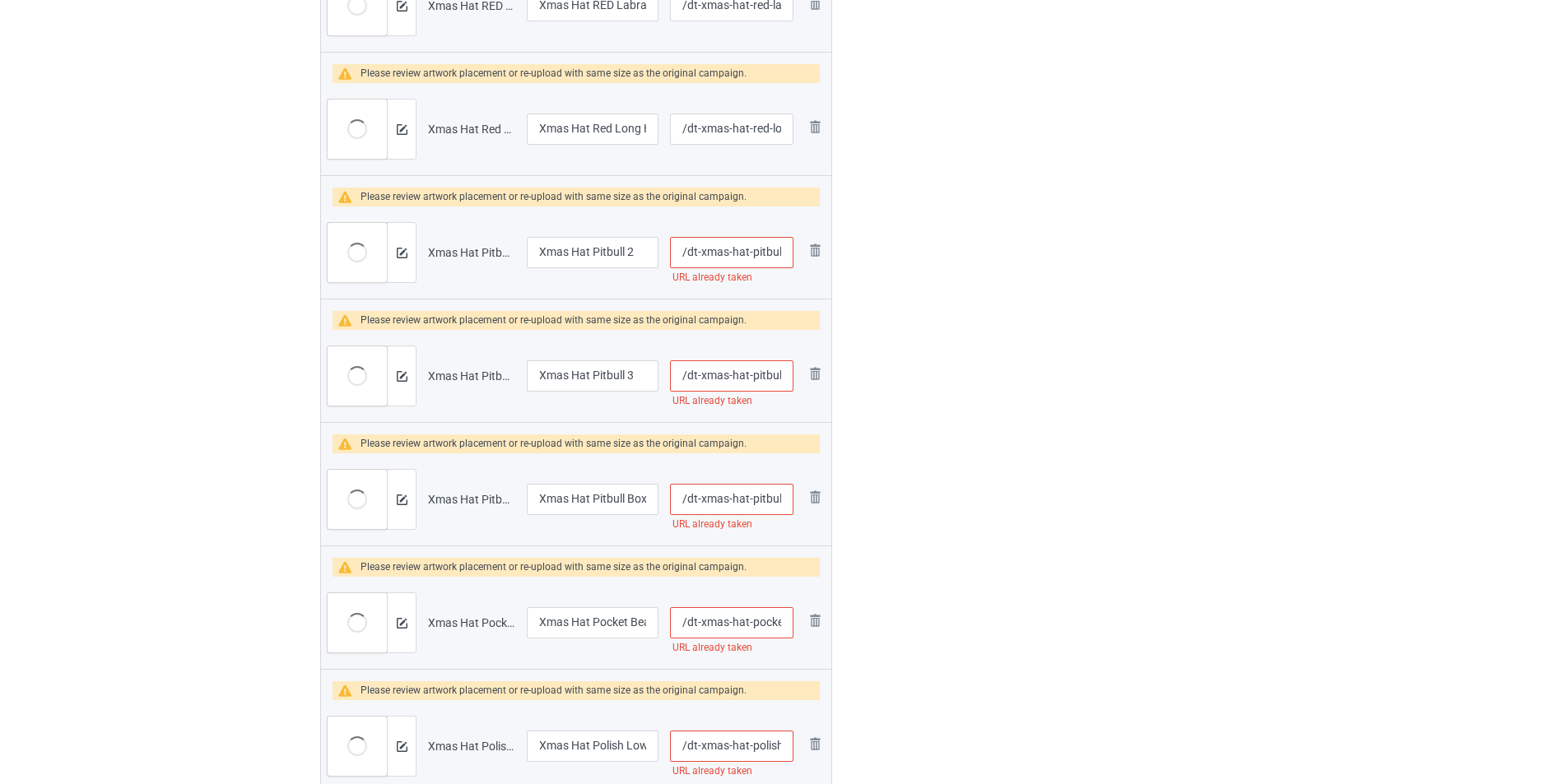
click at [0, 0] on img at bounding box center [0, 0] width 0 height 0
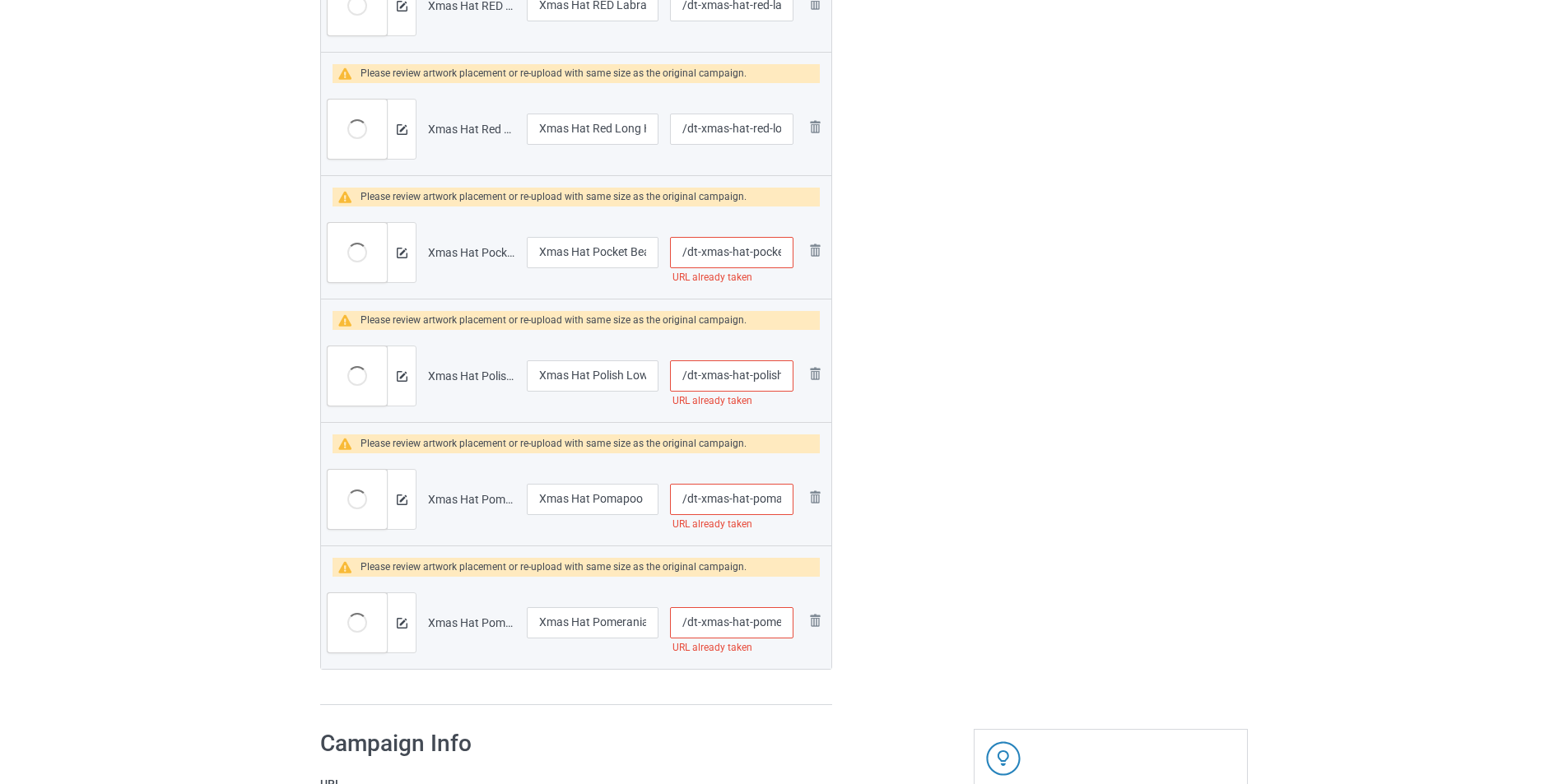
click at [815, 257] on link at bounding box center [815, 252] width 20 height 23
click at [815, 364] on link at bounding box center [815, 375] width 20 height 23
click at [815, 487] on link at bounding box center [815, 498] width 20 height 23
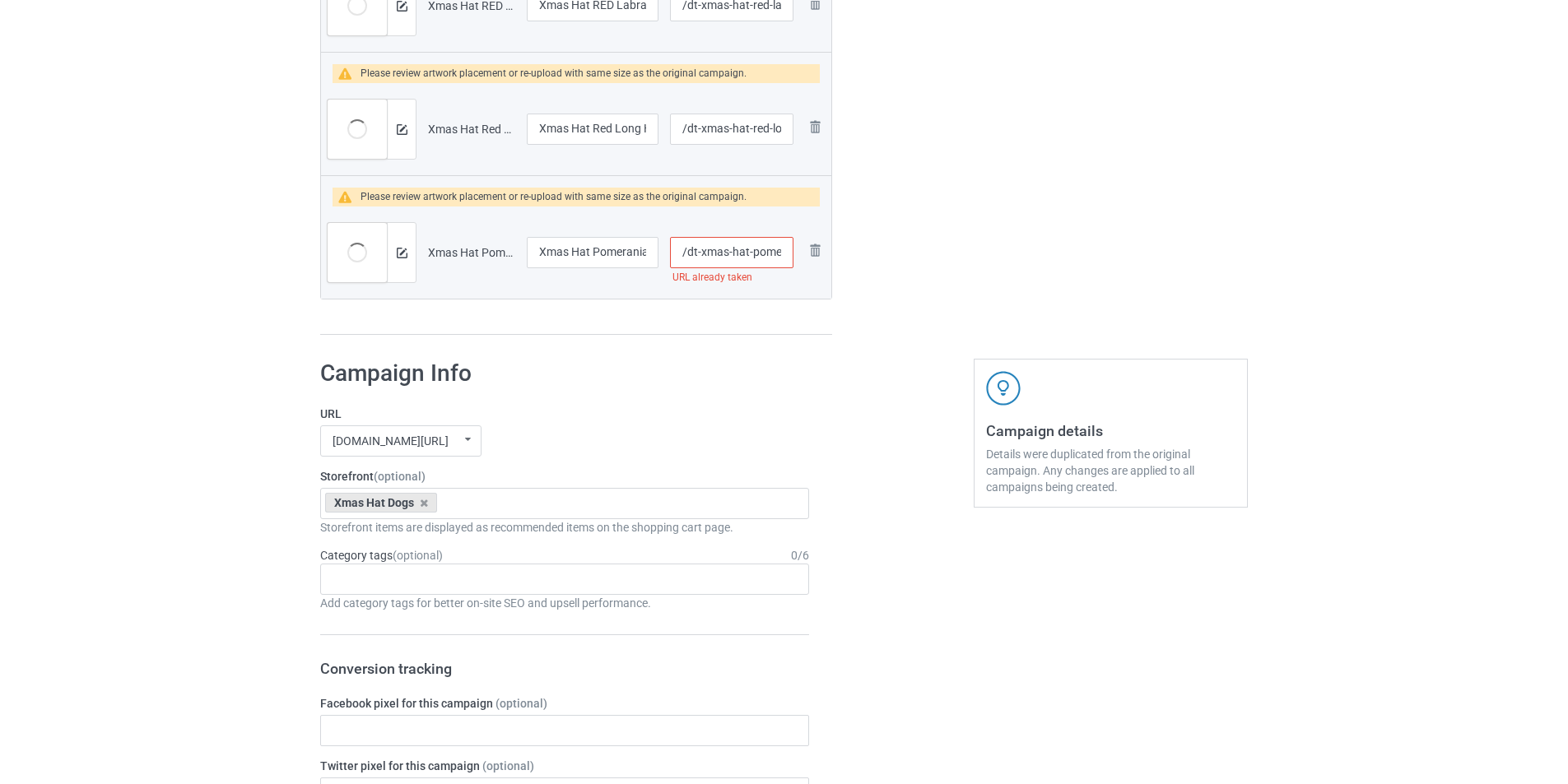
click at [0, 0] on img at bounding box center [0, 0] width 0 height 0
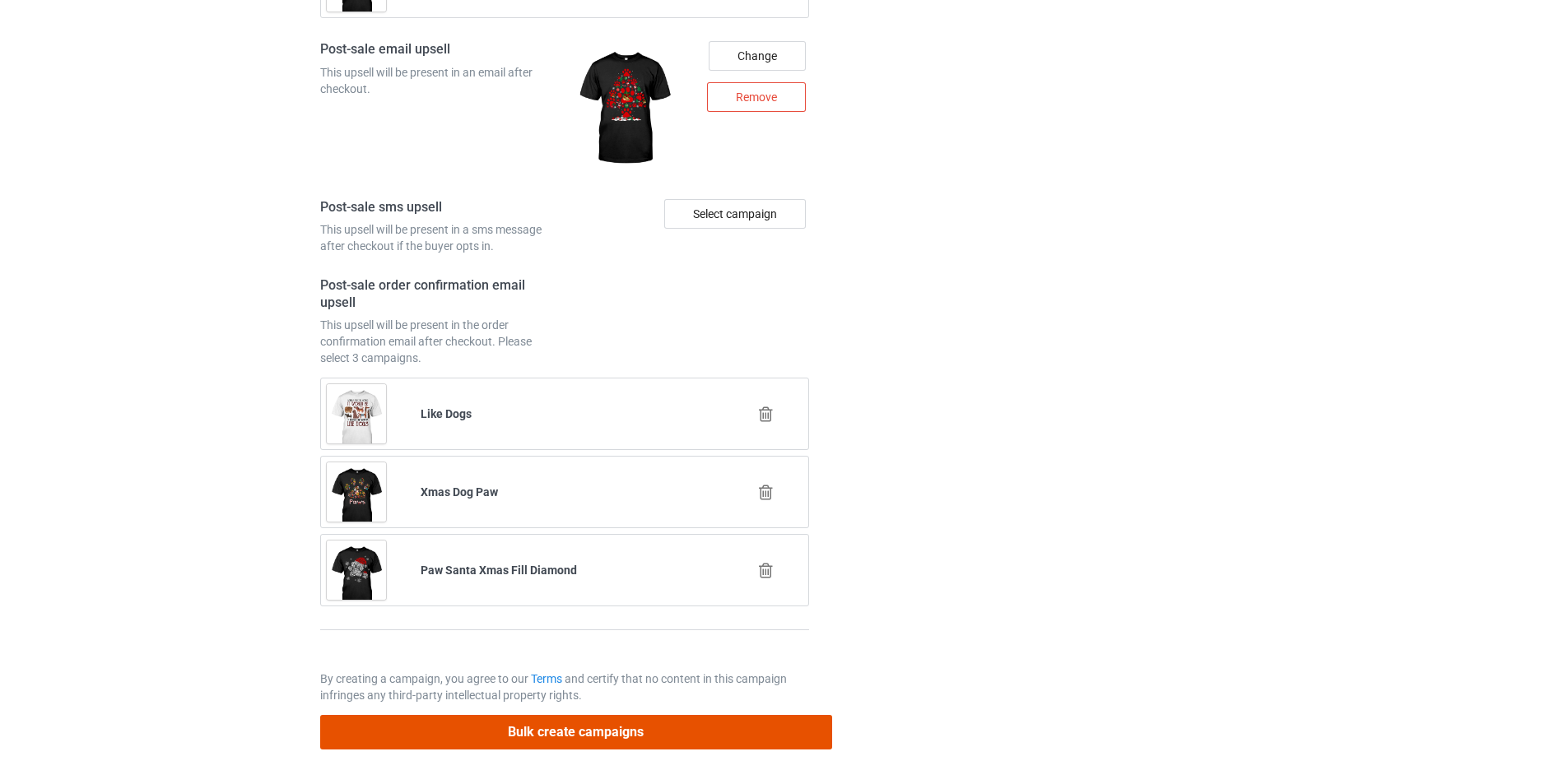
click at [731, 724] on button "Bulk create campaigns" at bounding box center [576, 731] width 512 height 34
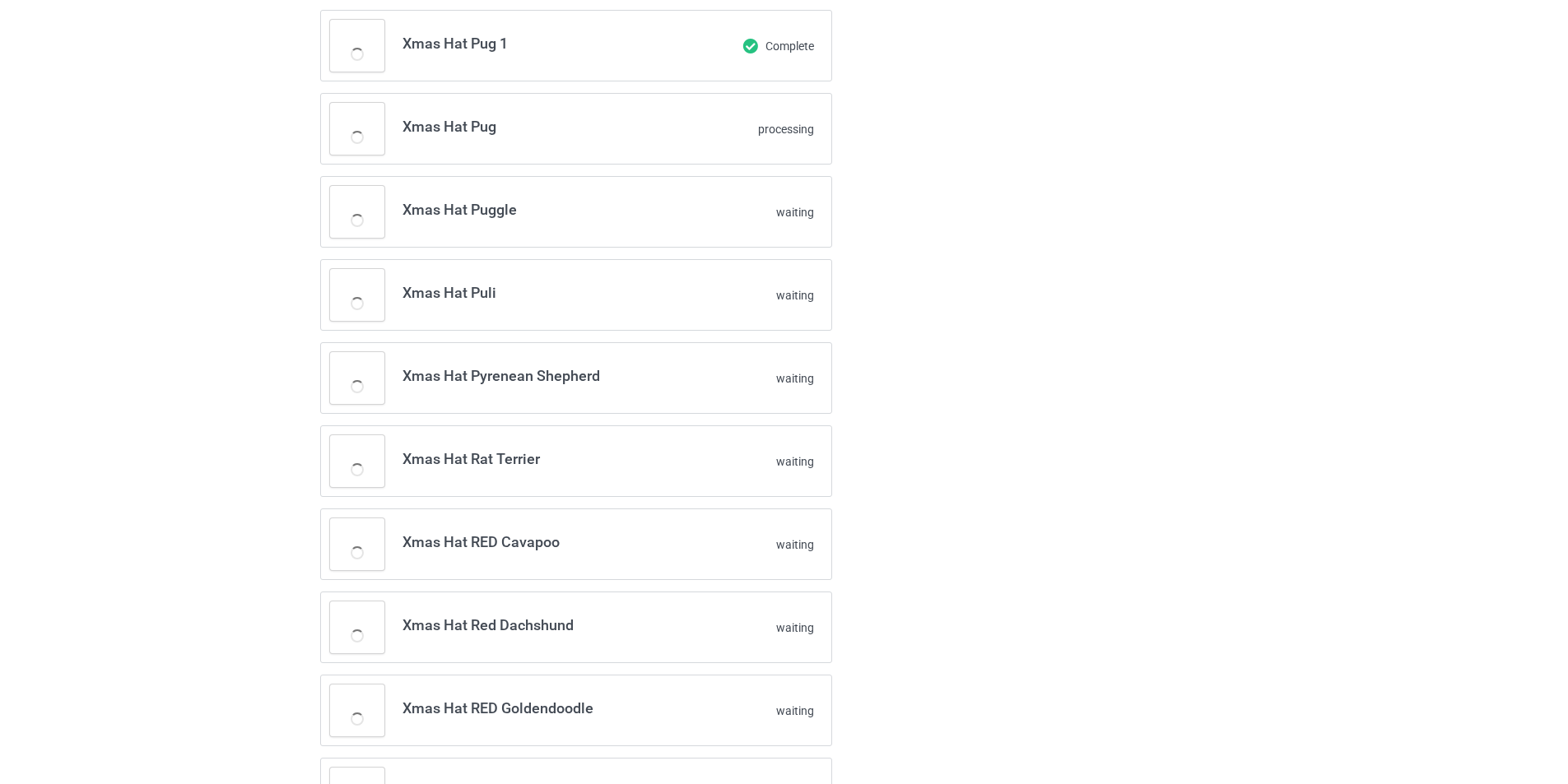
scroll to position [0, 0]
